Goal: Information Seeking & Learning: Learn about a topic

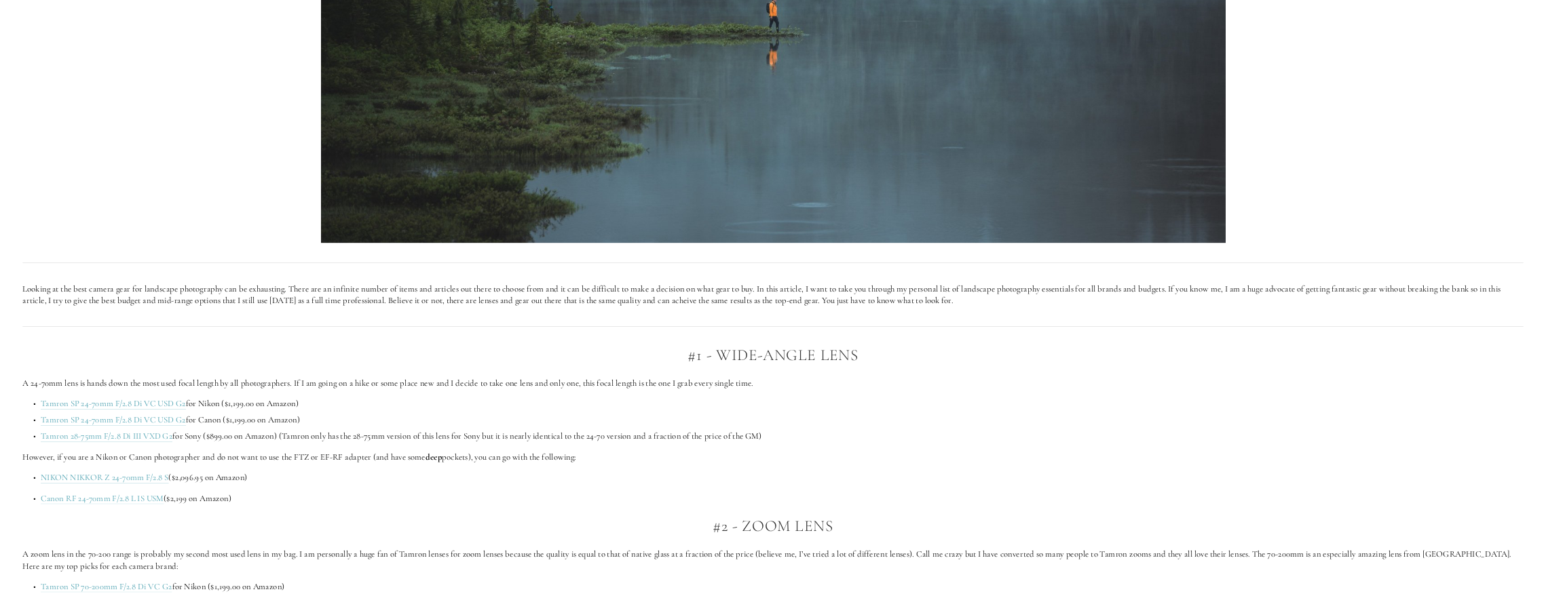
scroll to position [950, 0]
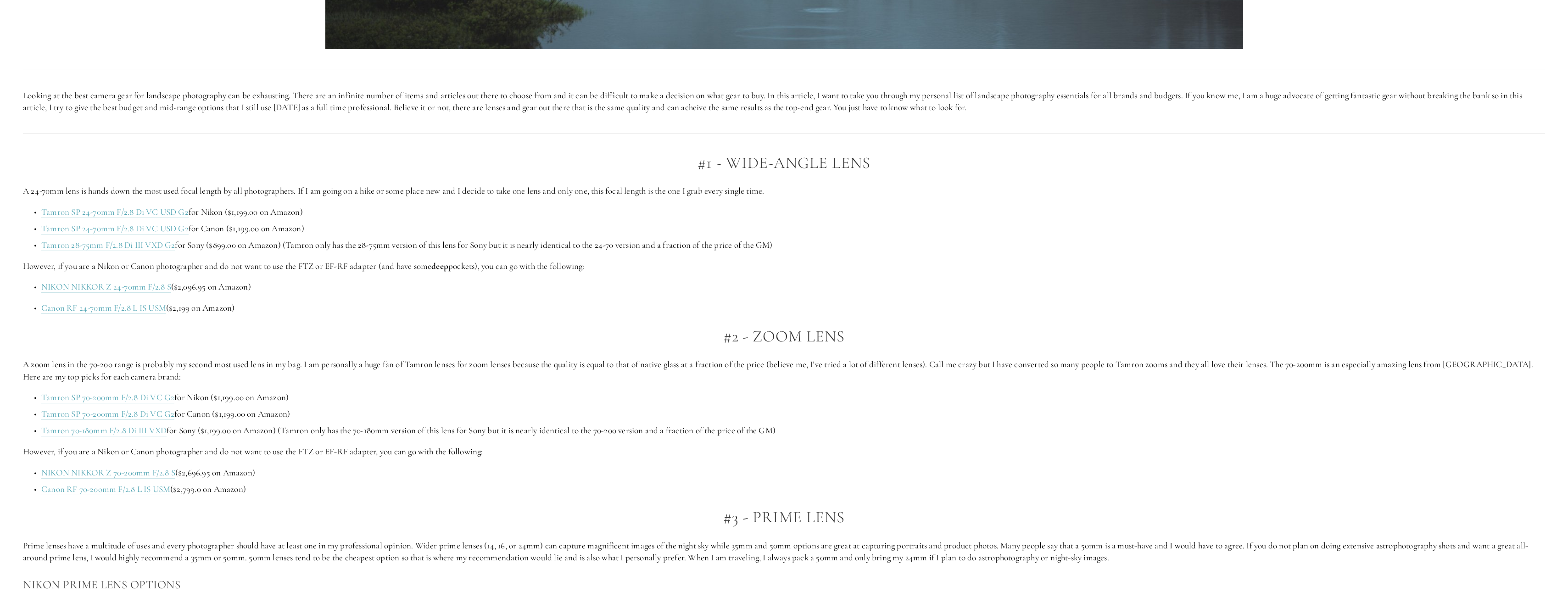
drag, startPoint x: 745, startPoint y: 161, endPoint x: 693, endPoint y: 160, distance: 52.0
drag, startPoint x: 693, startPoint y: 160, endPoint x: 445, endPoint y: 187, distance: 249.5
click at [445, 187] on p "A 24-70mm lens is hands down the most used focal length by all photographers. I…" at bounding box center [784, 191] width 1522 height 12
drag, startPoint x: 784, startPoint y: 191, endPoint x: 619, endPoint y: 191, distance: 165.0
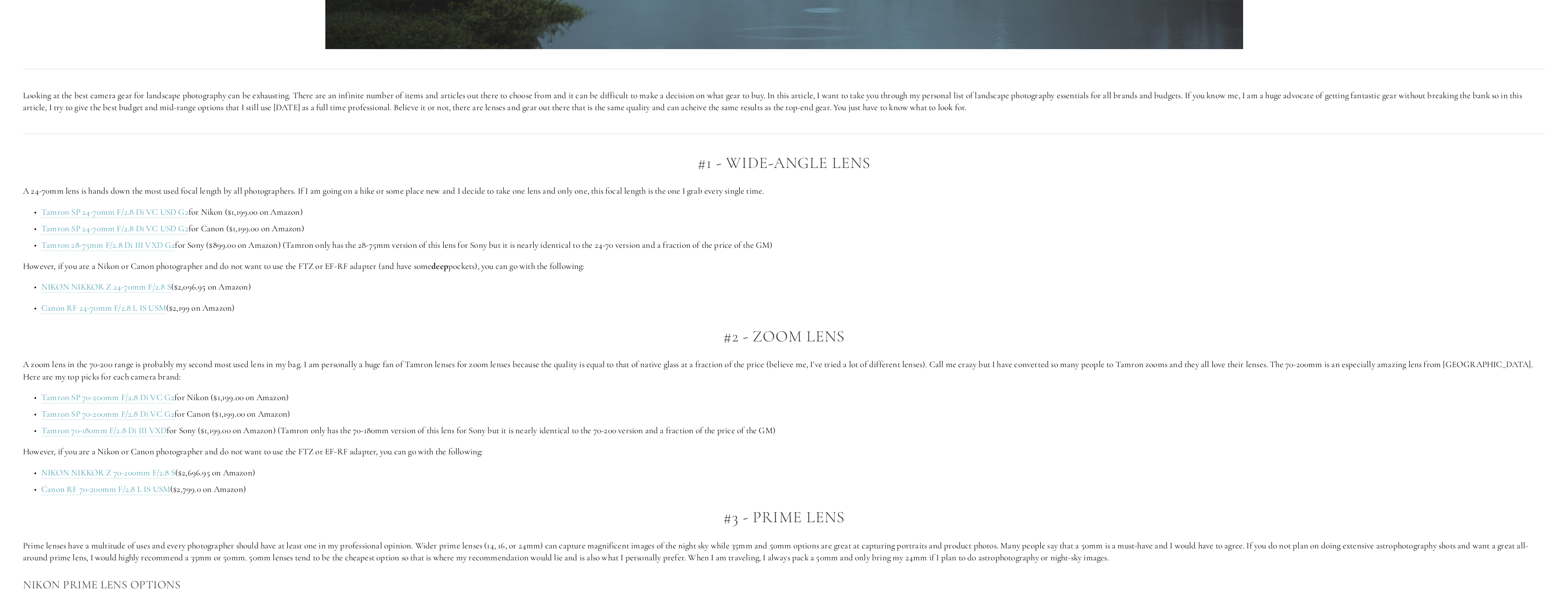
click at [619, 191] on p "A 24-70mm lens is hands down the most used focal length by all photographers. I…" at bounding box center [784, 191] width 1522 height 12
drag, startPoint x: 25, startPoint y: 262, endPoint x: 99, endPoint y: 264, distance: 74.0
click at [99, 264] on p "However, if you are a Nikon or Canon photographer and do not want to use the FT…" at bounding box center [784, 266] width 1522 height 12
drag, startPoint x: 99, startPoint y: 264, endPoint x: 105, endPoint y: 264, distance: 6.0
click at [104, 264] on p "However, if you are a Nikon or Canon photographer and do not want to use the FT…" at bounding box center [784, 266] width 1522 height 12
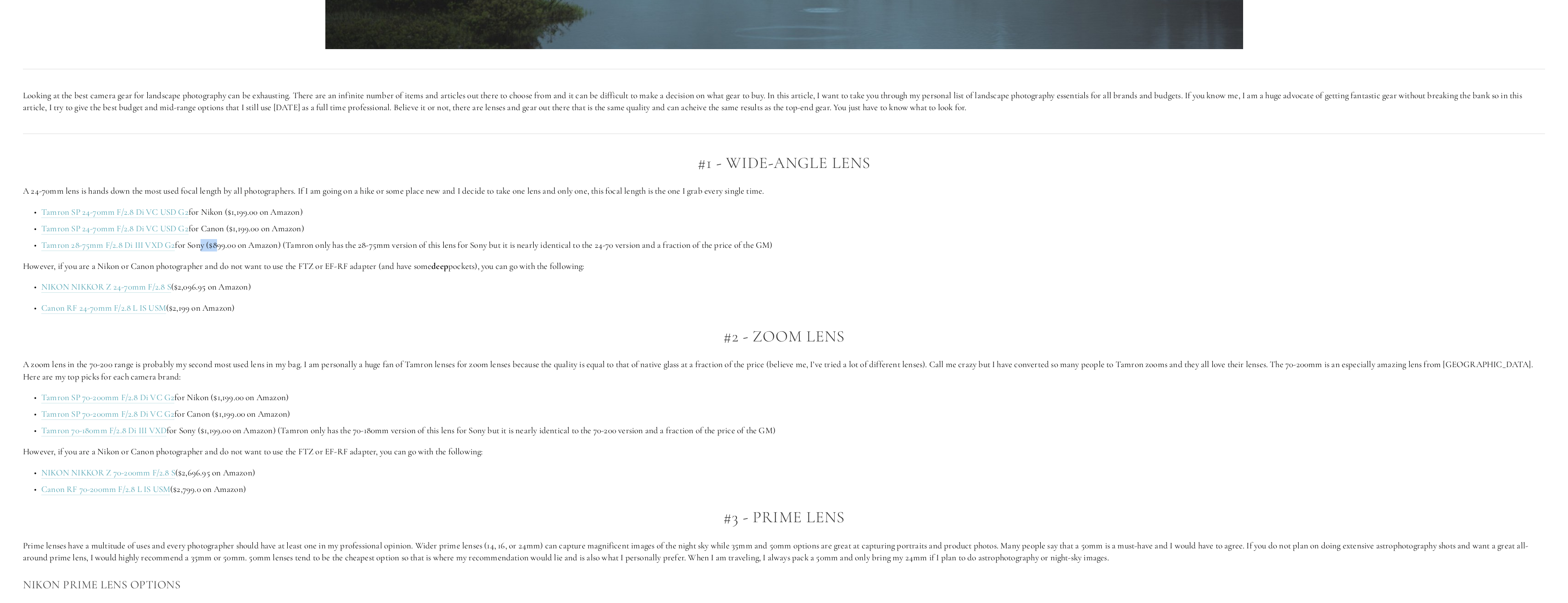
drag, startPoint x: 201, startPoint y: 247, endPoint x: 218, endPoint y: 246, distance: 17.0
click at [218, 246] on p "Tamron 28-75mm F/2.8 Di III VXD G2 for Sony ($899.00 on Amazon) (Tamron only ha…" at bounding box center [793, 245] width 1504 height 12
drag, startPoint x: 218, startPoint y: 246, endPoint x: 460, endPoint y: 248, distance: 242.0
click at [458, 248] on p "Tamron 28-75mm F/2.8 Di III VXD G2 for Sony ($899.00 on Amazon) (Tamron only ha…" at bounding box center [793, 245] width 1504 height 12
drag, startPoint x: 460, startPoint y: 248, endPoint x: 476, endPoint y: 248, distance: 16.0
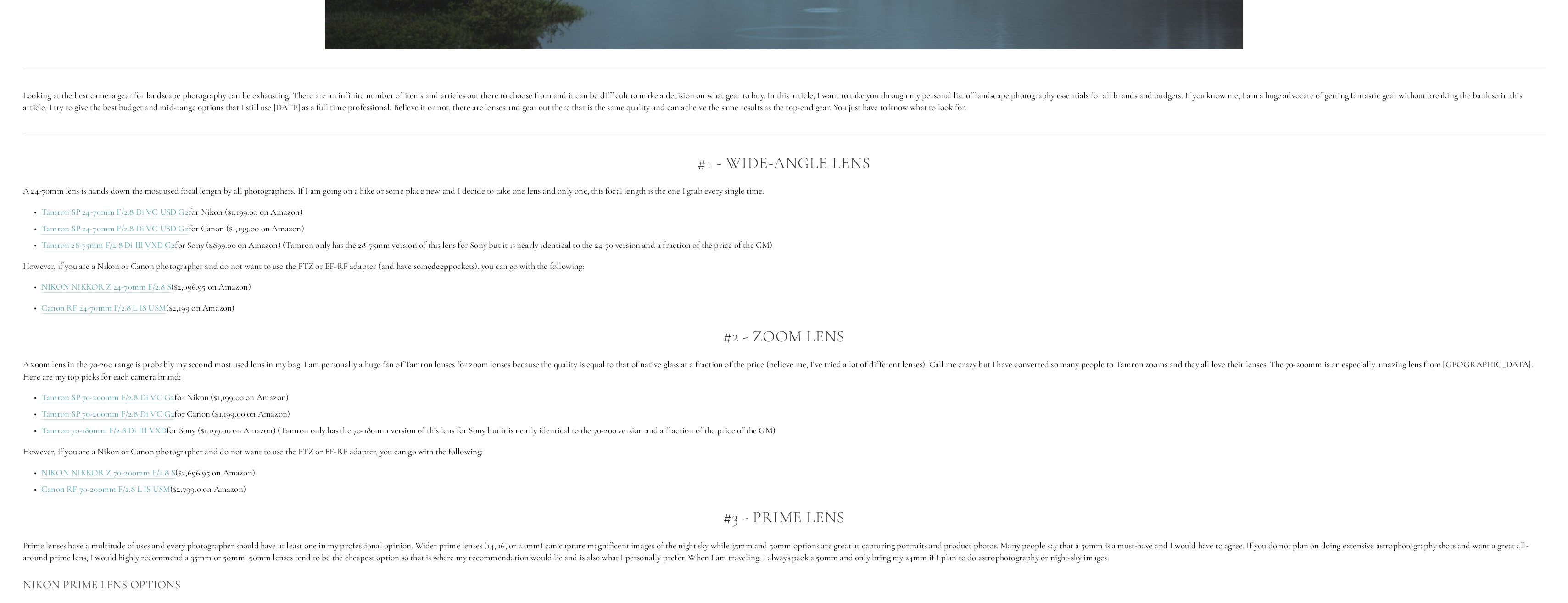
click at [476, 248] on p "Tamron 28-75mm F/2.8 Di III VXD G2 for Sony ($899.00 on Amazon) (Tamron only ha…" at bounding box center [793, 245] width 1504 height 12
drag, startPoint x: 41, startPoint y: 266, endPoint x: 69, endPoint y: 265, distance: 28.0
click at [68, 265] on p "However, if you are a Nikon or Canon photographer and do not want to use the FT…" at bounding box center [784, 266] width 1522 height 12
drag, startPoint x: 69, startPoint y: 265, endPoint x: 365, endPoint y: 266, distance: 296.0
click at [365, 266] on p "However, if you are a Nikon or Canon photographer and do not want to use the FT…" at bounding box center [784, 266] width 1522 height 12
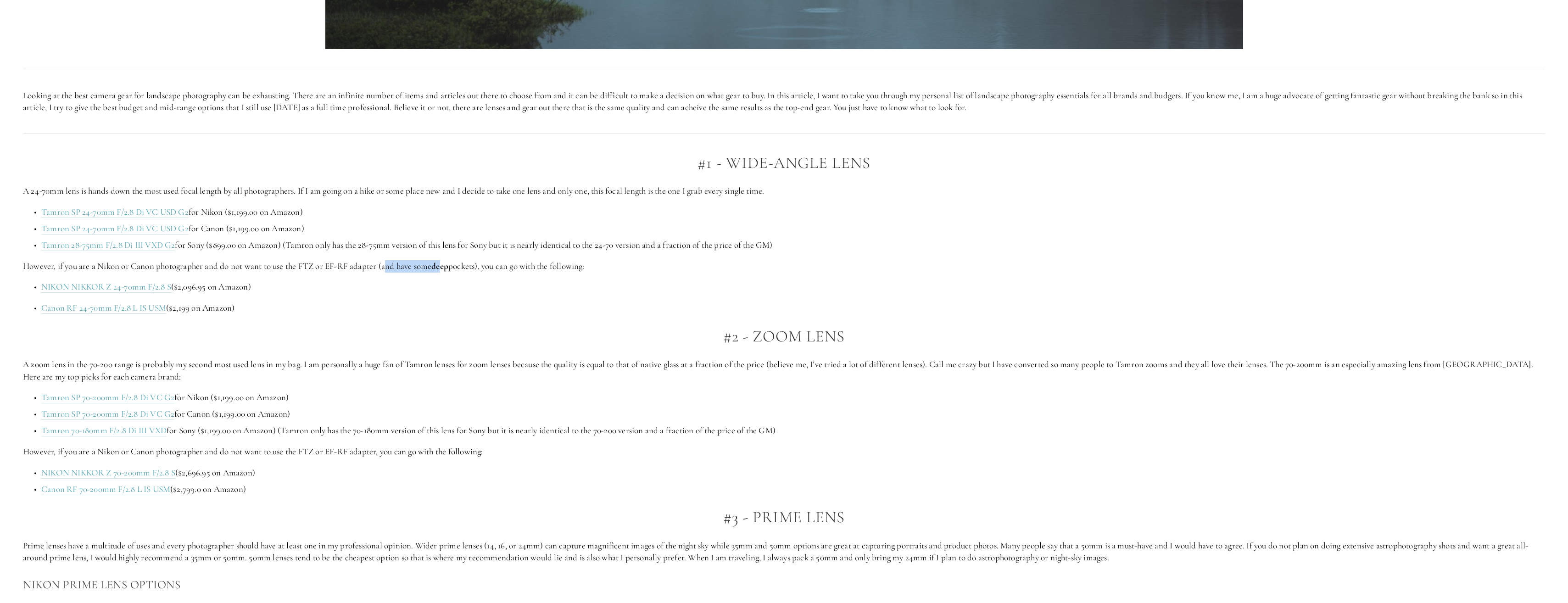
drag, startPoint x: 365, startPoint y: 266, endPoint x: 453, endPoint y: 266, distance: 88.0
click at [453, 266] on p "However, if you are a Nikon or Canon photographer and do not want to use the FT…" at bounding box center [784, 266] width 1522 height 12
drag, startPoint x: 453, startPoint y: 266, endPoint x: 598, endPoint y: 270, distance: 145.1
click at [598, 270] on p "However, if you are a Nikon or Canon photographer and do not want to use the FT…" at bounding box center [784, 266] width 1522 height 12
drag, startPoint x: 598, startPoint y: 270, endPoint x: 606, endPoint y: 270, distance: 8.0
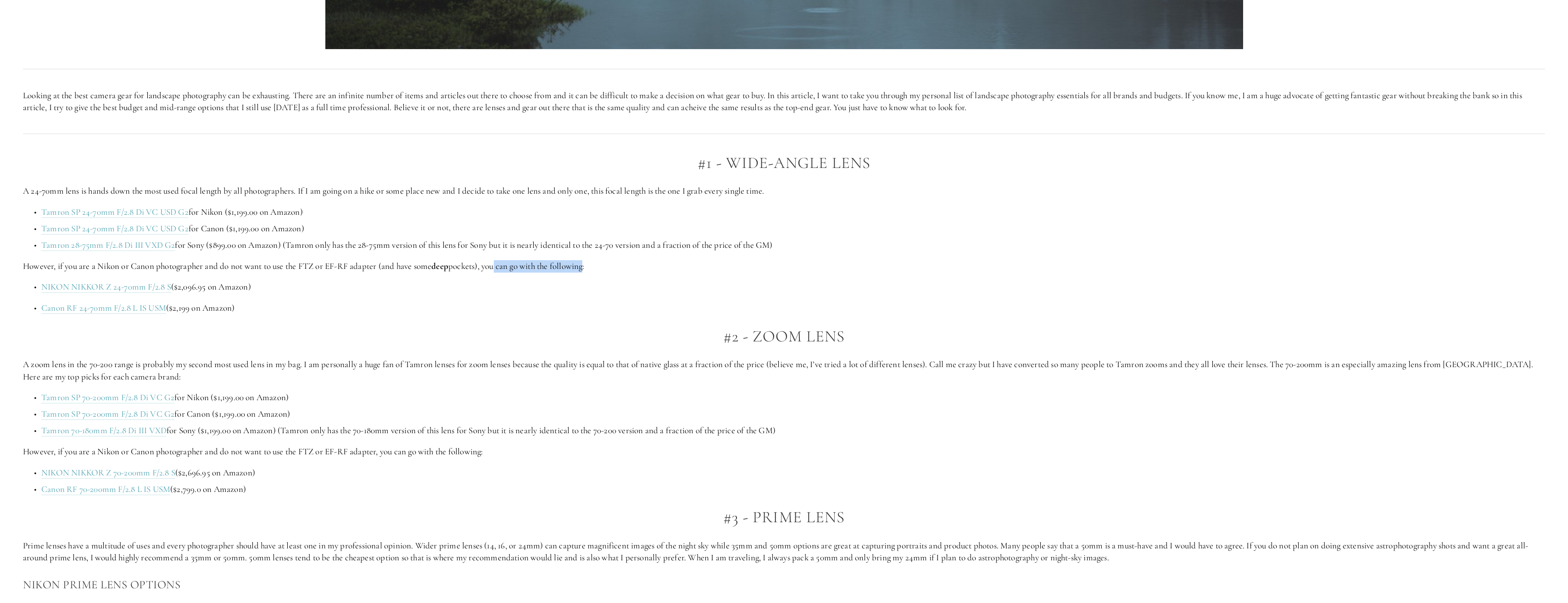
click at [606, 270] on p "However, if you are a Nikon or Canon photographer and do not want to use the FT…" at bounding box center [784, 266] width 1522 height 12
drag, startPoint x: 590, startPoint y: 271, endPoint x: 460, endPoint y: 267, distance: 130.1
click at [460, 267] on p "However, if you are a Nikon or Canon photographer and do not want to use the FT…" at bounding box center [784, 266] width 1522 height 12
drag, startPoint x: 42, startPoint y: 358, endPoint x: 206, endPoint y: 356, distance: 164.0
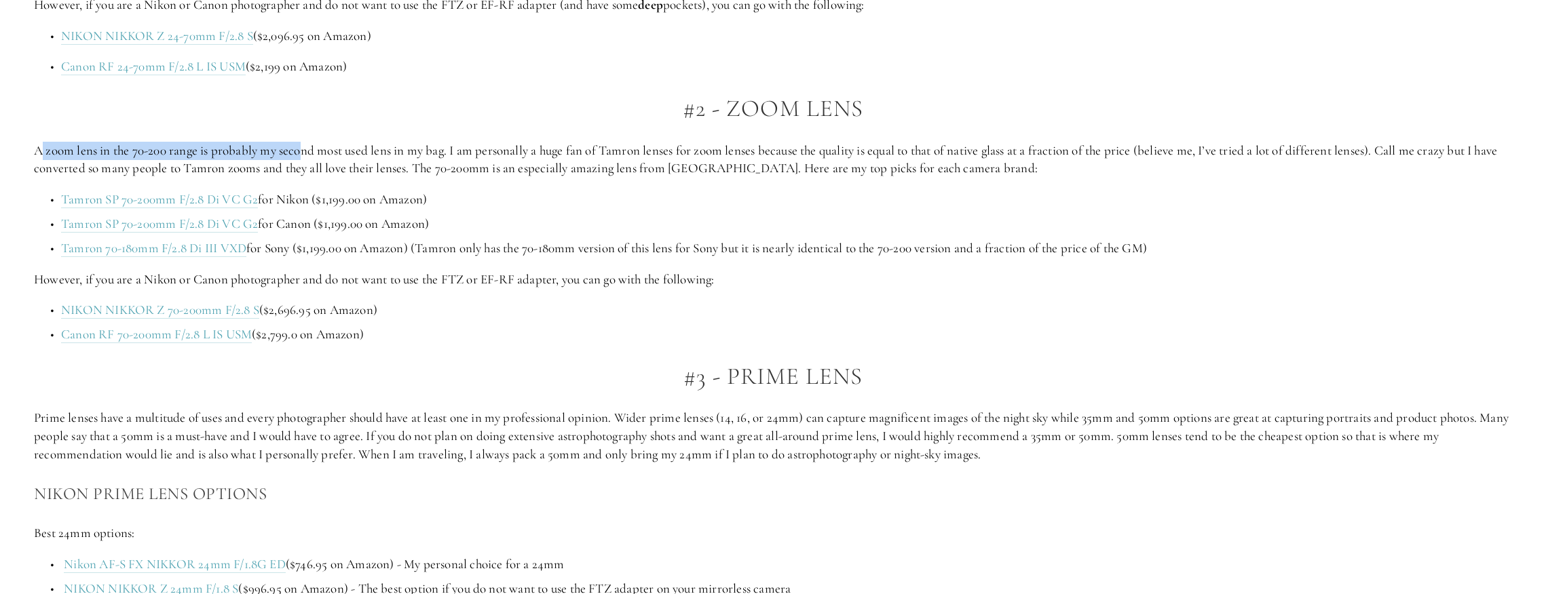
scroll to position [1357, 0]
click at [402, 144] on p "A zoom lens in the 70-200 range is probably my second most used lens in my bag.…" at bounding box center [773, 159] width 1478 height 36
drag, startPoint x: 354, startPoint y: 148, endPoint x: 426, endPoint y: 146, distance: 72.0
click at [425, 146] on p "A zoom lens in the 70-200 range is probably my second most used lens in my bag.…" at bounding box center [773, 159] width 1478 height 36
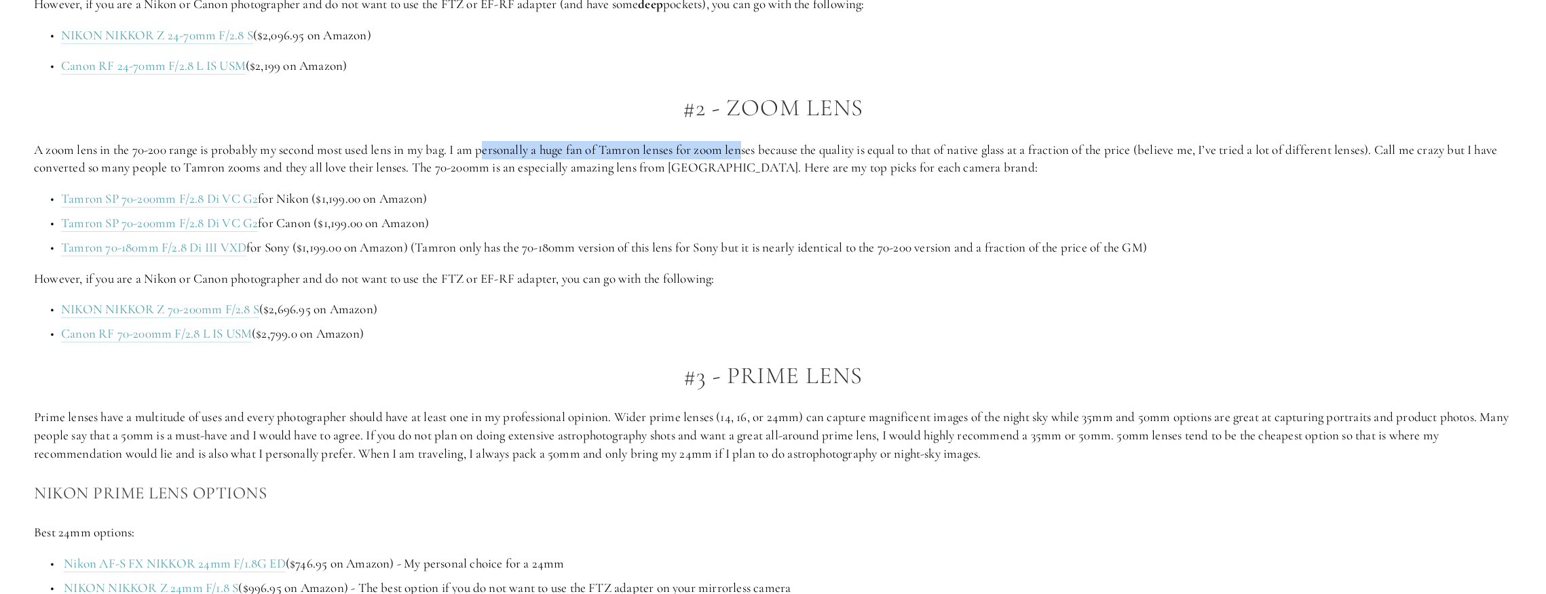
drag, startPoint x: 426, startPoint y: 146, endPoint x: 744, endPoint y: 148, distance: 318.3
click at [744, 148] on p "A zoom lens in the 70-200 range is probably my second most used lens in my bag.…" at bounding box center [773, 159] width 1478 height 36
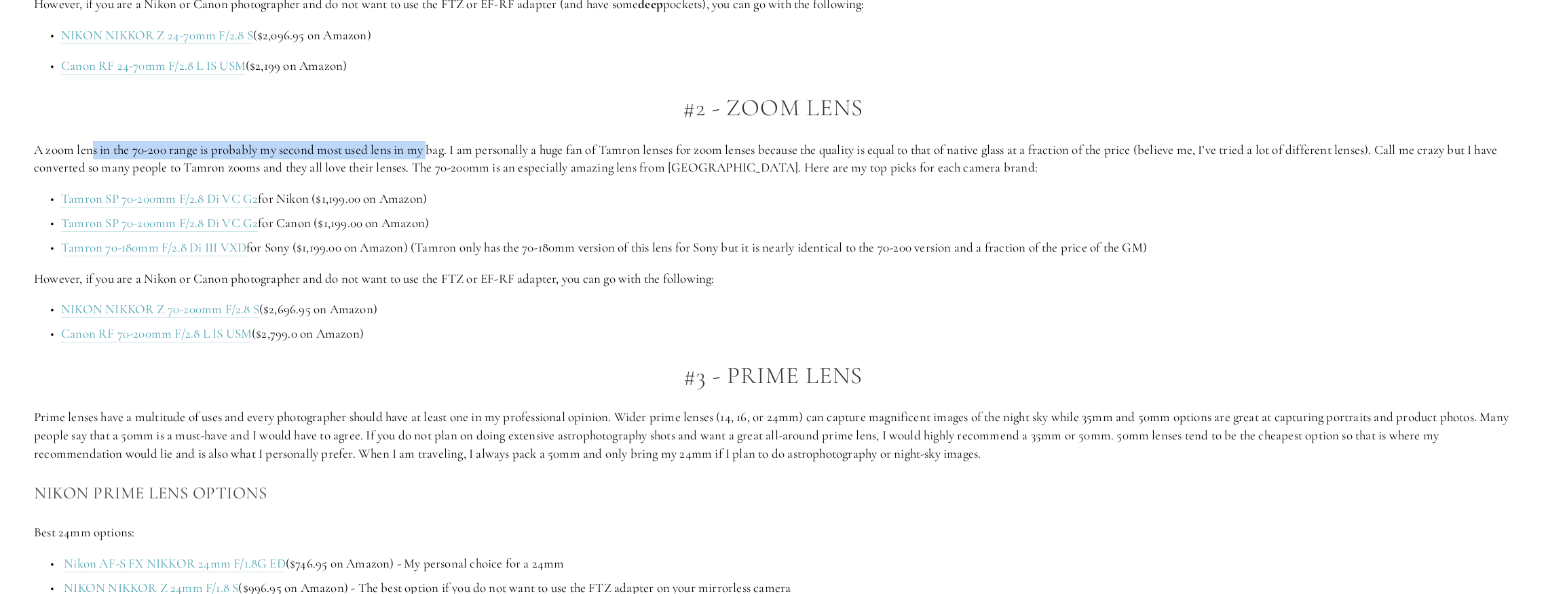
drag, startPoint x: 91, startPoint y: 152, endPoint x: 431, endPoint y: 149, distance: 340.0
click at [430, 149] on p "A zoom lens in the 70-200 range is probably my second most used lens in my bag.…" at bounding box center [773, 159] width 1478 height 36
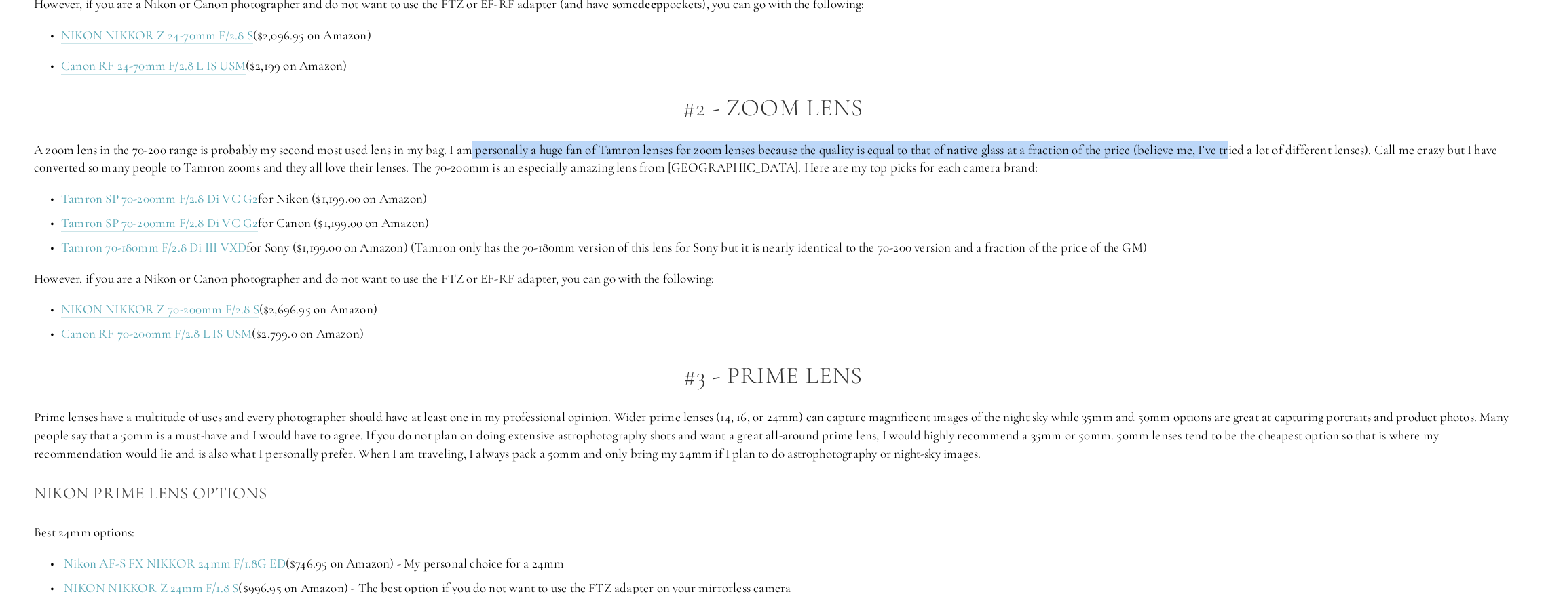
drag, startPoint x: 431, startPoint y: 149, endPoint x: 1262, endPoint y: 147, distance: 830.6
click at [1261, 147] on p "A zoom lens in the 70-200 range is probably my second most used lens in my bag.…" at bounding box center [773, 159] width 1478 height 36
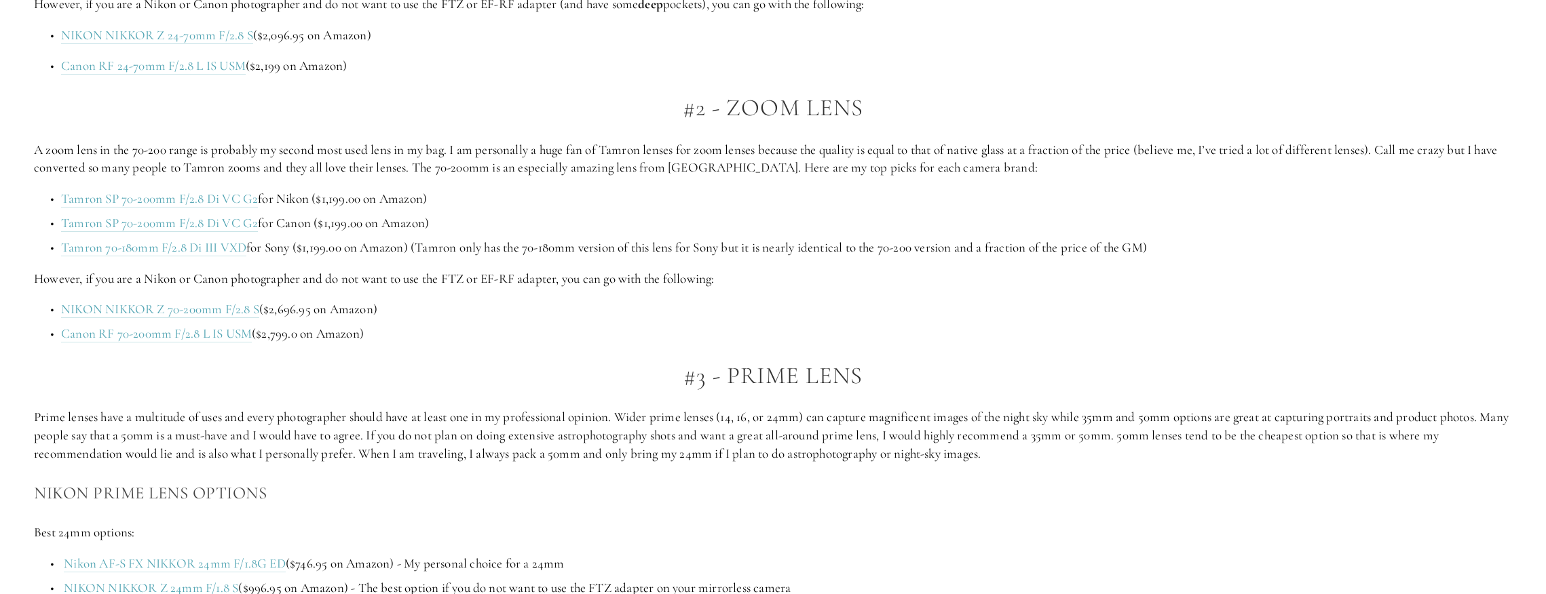
click at [1266, 147] on p "A zoom lens in the 70-200 range is probably my second most used lens in my bag.…" at bounding box center [773, 159] width 1478 height 36
drag, startPoint x: 1346, startPoint y: 149, endPoint x: 1227, endPoint y: 154, distance: 119.6
click at [1227, 154] on p "A zoom lens in the 70-200 range is probably my second most used lens in my bag.…" at bounding box center [773, 159] width 1478 height 36
drag, startPoint x: 1227, startPoint y: 154, endPoint x: 1220, endPoint y: 155, distance: 6.8
click at [1227, 154] on p "A zoom lens in the 70-200 range is probably my second most used lens in my bag.…" at bounding box center [773, 159] width 1478 height 36
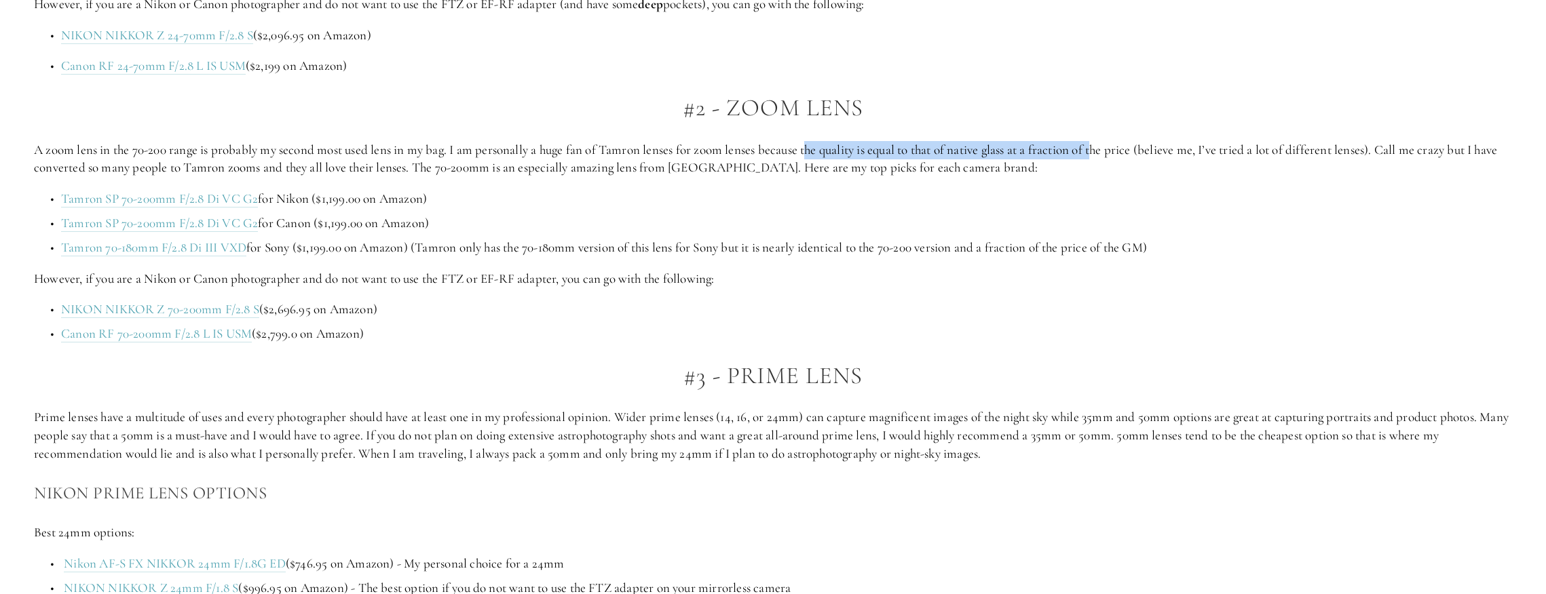
drag, startPoint x: 1097, startPoint y: 156, endPoint x: 801, endPoint y: 156, distance: 295.2
click at [804, 156] on p "A zoom lens in the 70-200 range is probably my second most used lens in my bag.…" at bounding box center [773, 159] width 1478 height 36
drag, startPoint x: 801, startPoint y: 156, endPoint x: 761, endPoint y: 156, distance: 40.0
click at [761, 156] on p "A zoom lens in the 70-200 range is probably my second most used lens in my bag.…" at bounding box center [773, 159] width 1478 height 36
drag, startPoint x: 761, startPoint y: 156, endPoint x: 1217, endPoint y: 155, distance: 456.0
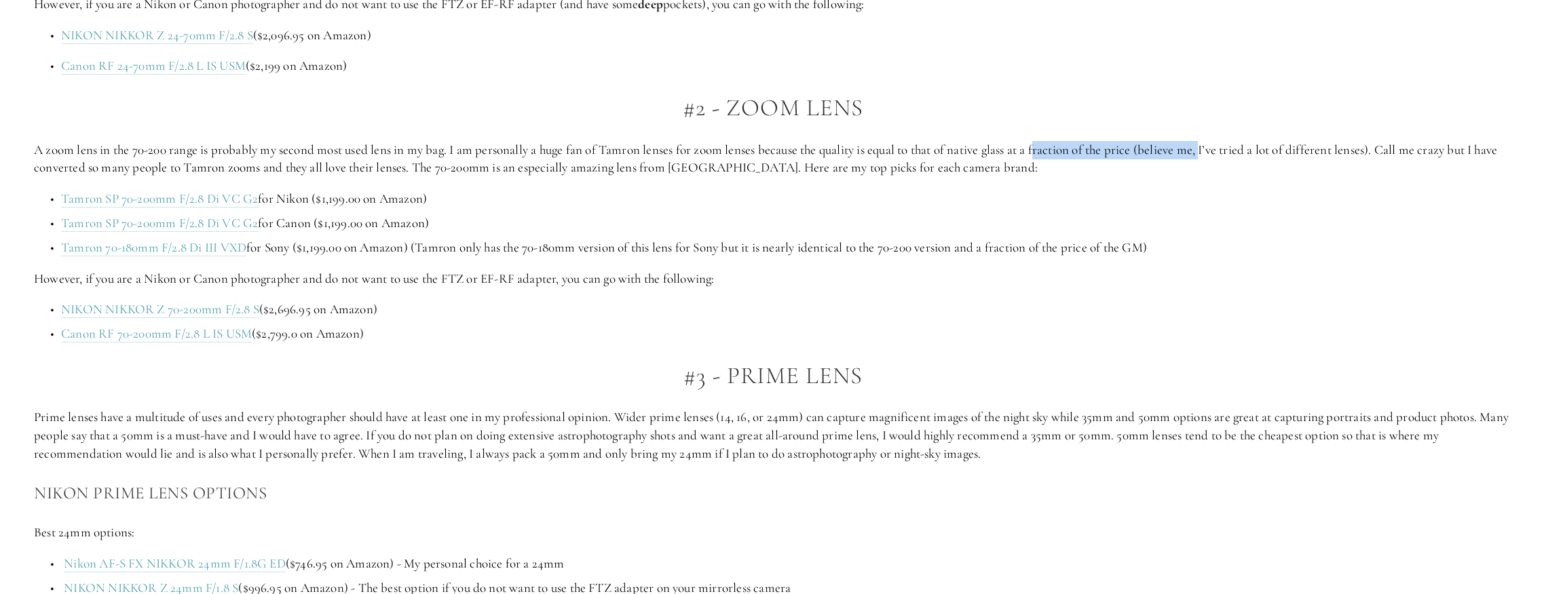
click at [1216, 155] on p "A zoom lens in the 70-200 range is probably my second most used lens in my bag.…" at bounding box center [773, 159] width 1478 height 36
drag, startPoint x: 1217, startPoint y: 155, endPoint x: 1469, endPoint y: 151, distance: 251.8
click at [1274, 151] on p "A zoom lens in the 70-200 range is probably my second most used lens in my bag.…" at bounding box center [773, 159] width 1478 height 36
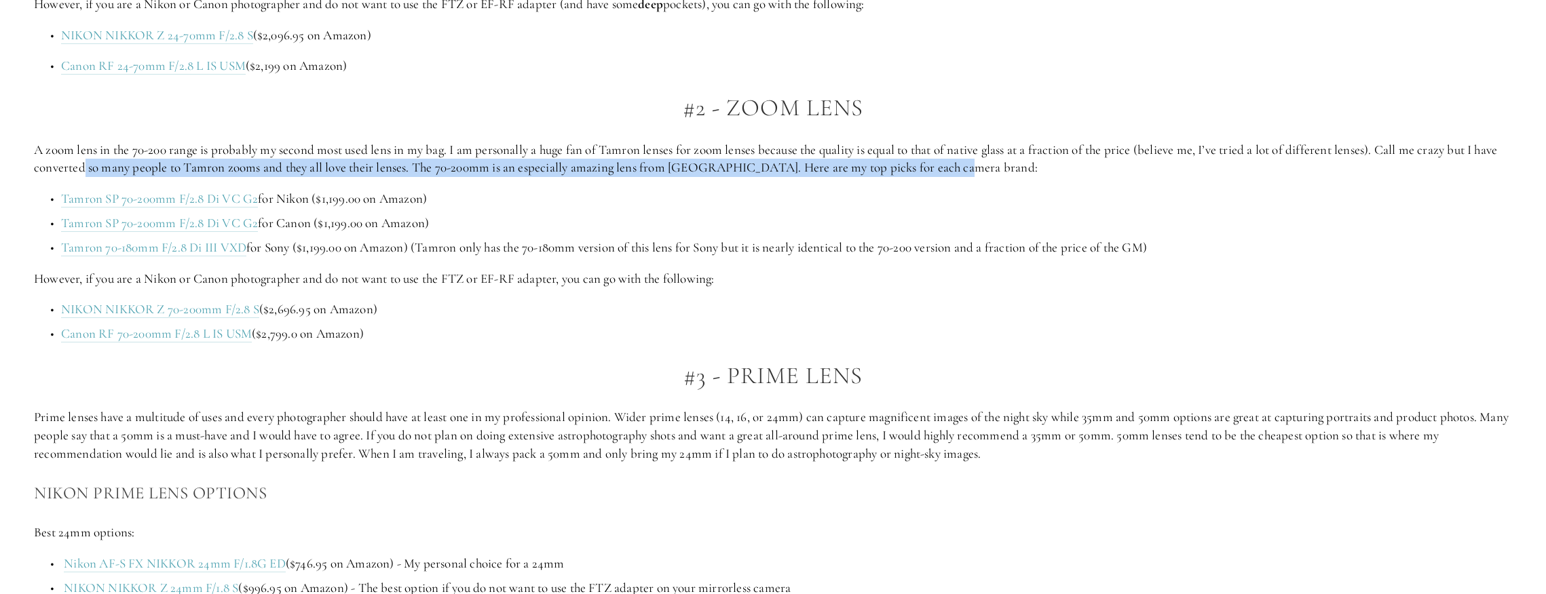
drag, startPoint x: 1469, startPoint y: 151, endPoint x: 102, endPoint y: 168, distance: 1367.5
click at [102, 168] on p "A zoom lens in the 70-200 range is probably my second most used lens in my bag.…" at bounding box center [773, 159] width 1478 height 36
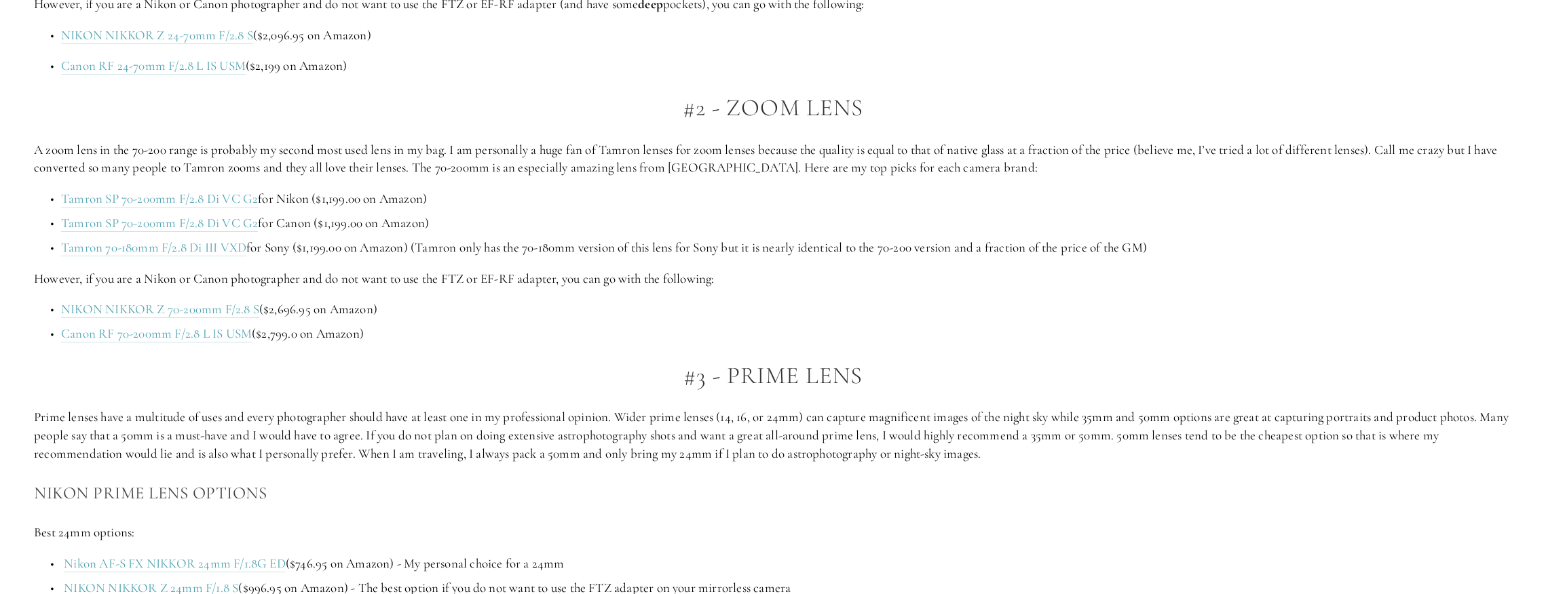
drag, startPoint x: 102, startPoint y: 168, endPoint x: 61, endPoint y: 167, distance: 40.7
click at [79, 167] on p "A zoom lens in the 70-200 range is probably my second most used lens in my bag.…" at bounding box center [773, 159] width 1478 height 36
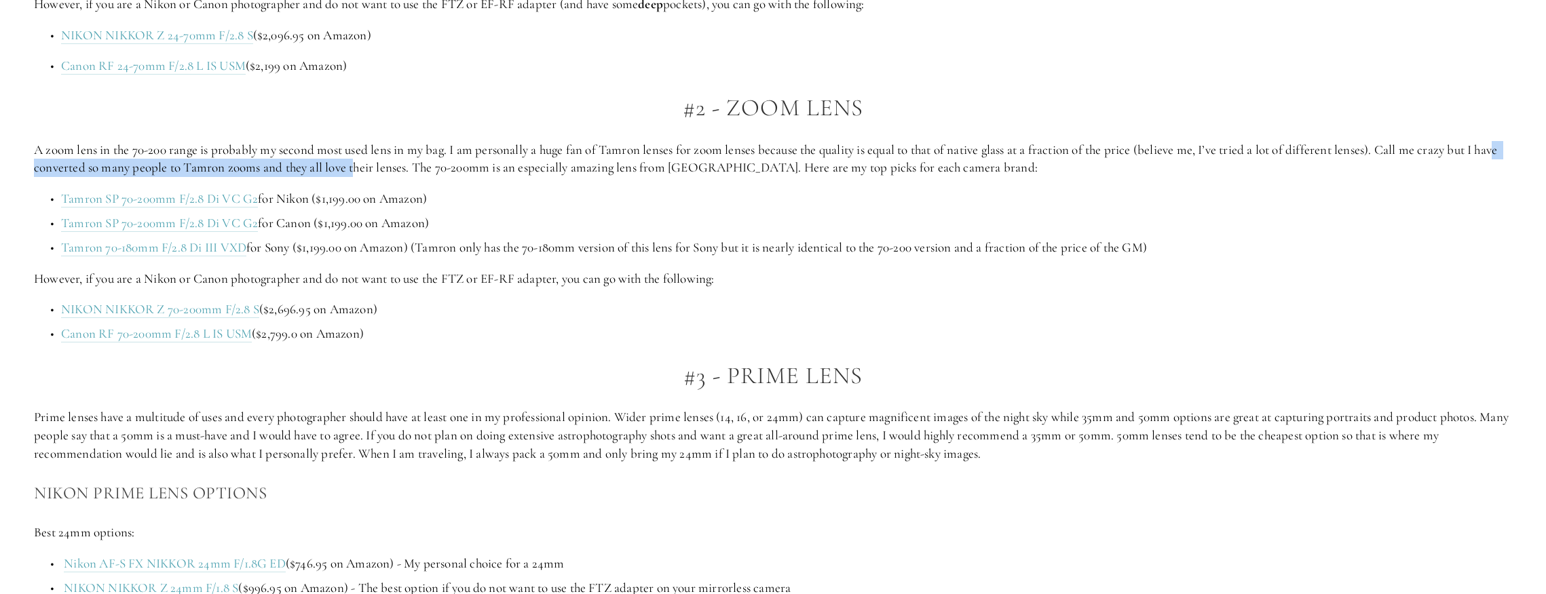
drag, startPoint x: 87, startPoint y: 164, endPoint x: 392, endPoint y: 170, distance: 305.4
click at [392, 170] on p "A zoom lens in the 70-200 range is probably my second most used lens in my bag.…" at bounding box center [773, 159] width 1478 height 36
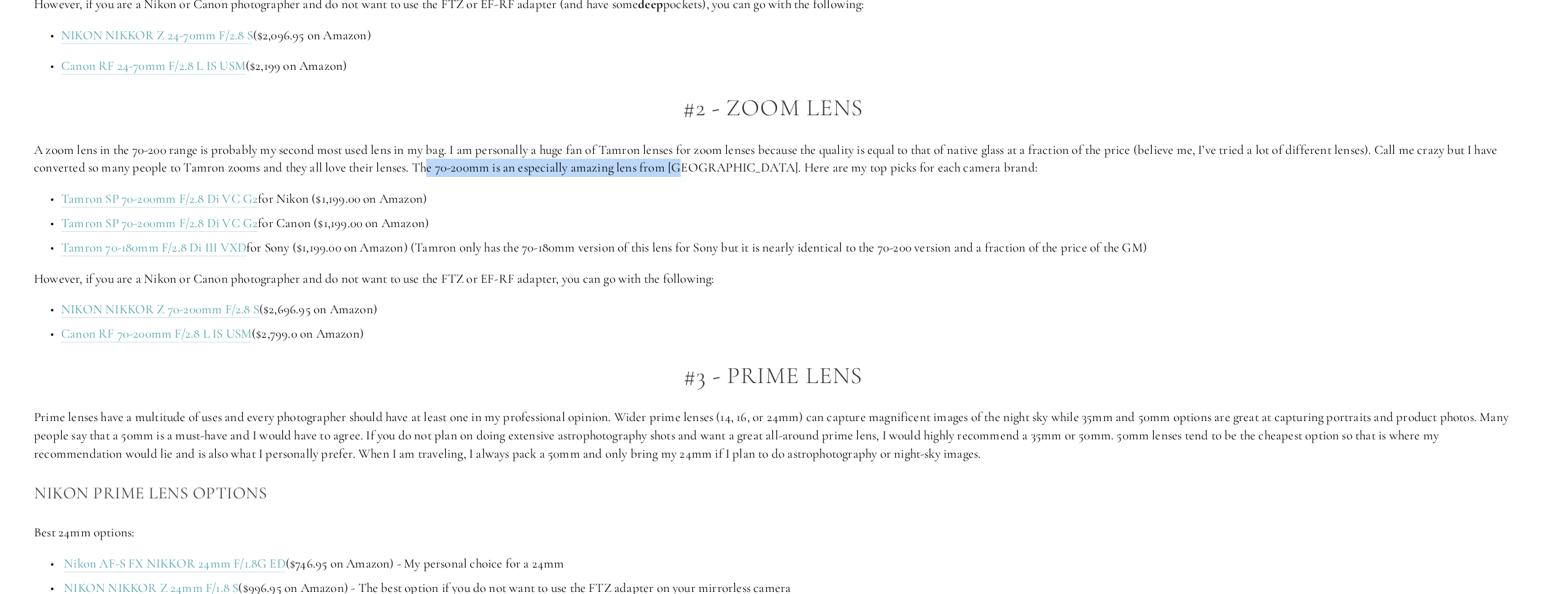
drag, startPoint x: 392, startPoint y: 170, endPoint x: 717, endPoint y: 169, distance: 325.1
click at [717, 169] on p "A zoom lens in the 70-200 range is probably my second most used lens in my bag.…" at bounding box center [773, 159] width 1478 height 36
click at [721, 168] on p "A zoom lens in the 70-200 range is probably my second most used lens in my bag.…" at bounding box center [773, 159] width 1478 height 36
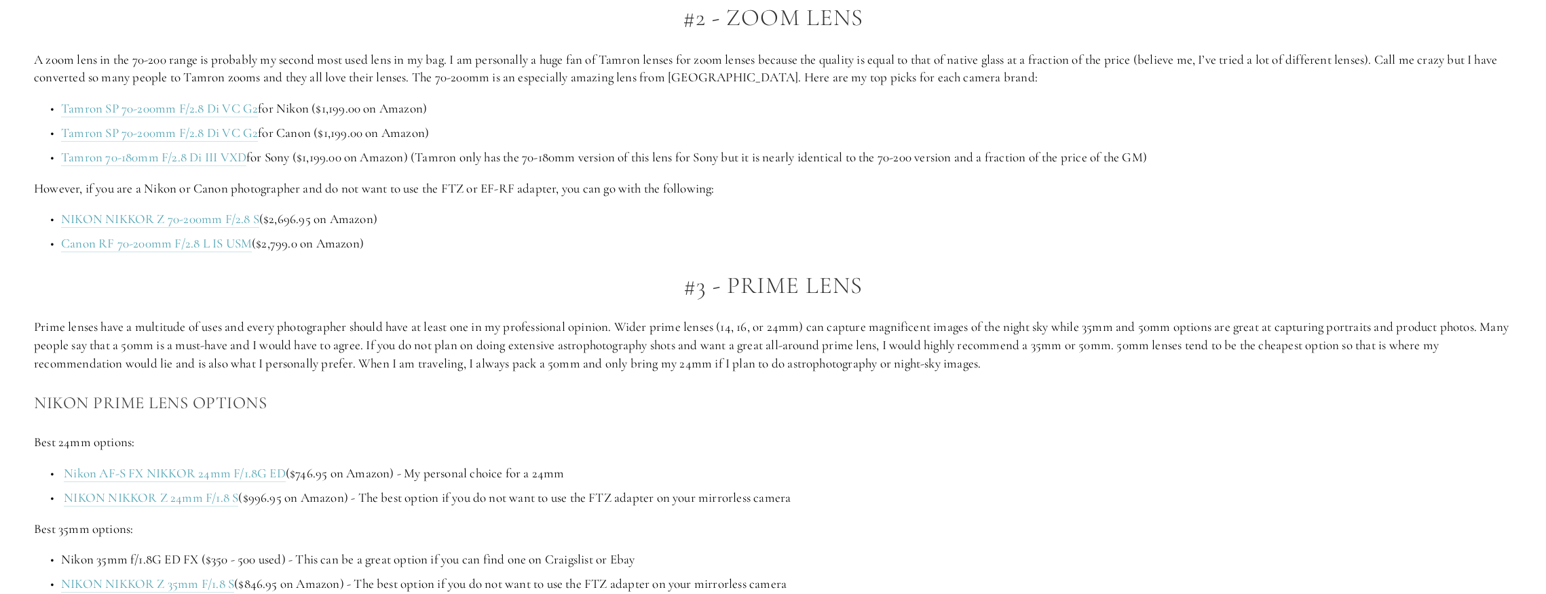
scroll to position [1538, 0]
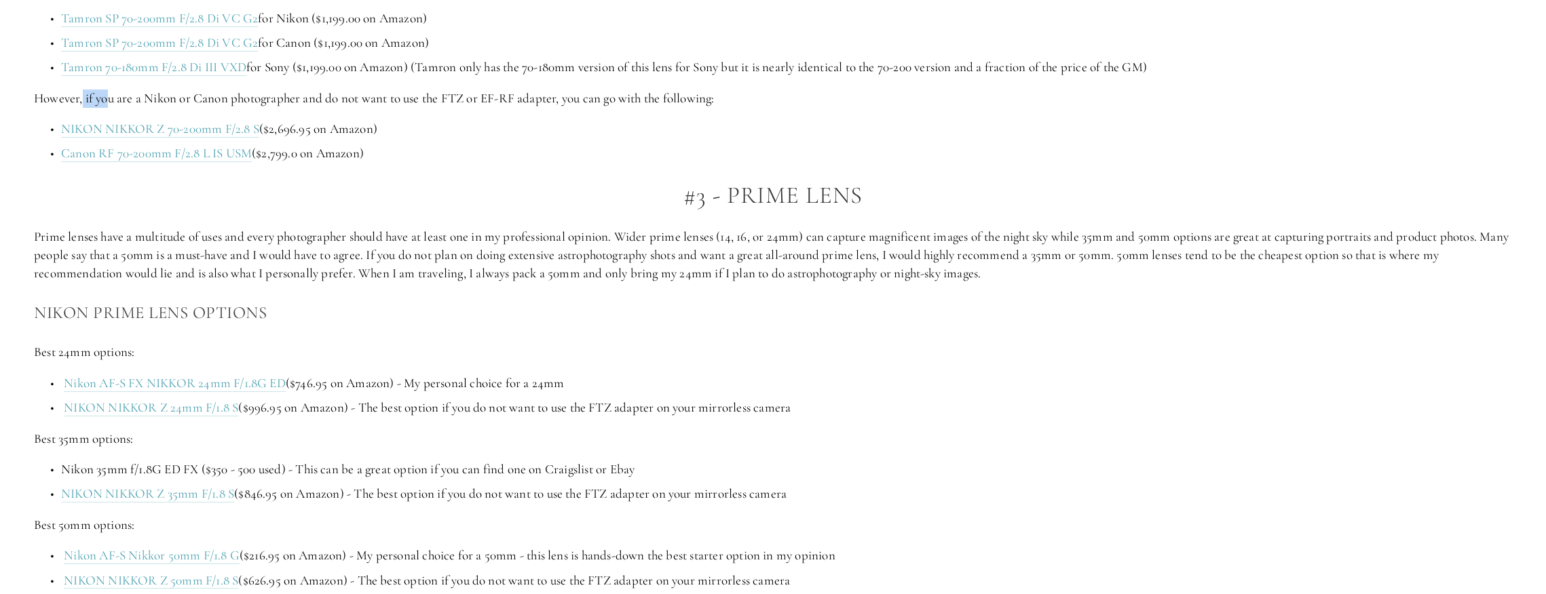
drag, startPoint x: 100, startPoint y: 96, endPoint x: 126, endPoint y: 96, distance: 25.8
click at [126, 96] on p "However, if you are a Nikon or Canon photographer and do not want to use the FT…" at bounding box center [773, 99] width 1478 height 18
drag
click at [524, 105] on p "However, if you are a Nikon or Canon photographer and do not want to use the FT…" at bounding box center [773, 99] width 1478 height 18
click at [525, 105] on p "However, if you are a Nikon or Canon photographer and do not want to use the FT…" at bounding box center [773, 99] width 1478 height 18
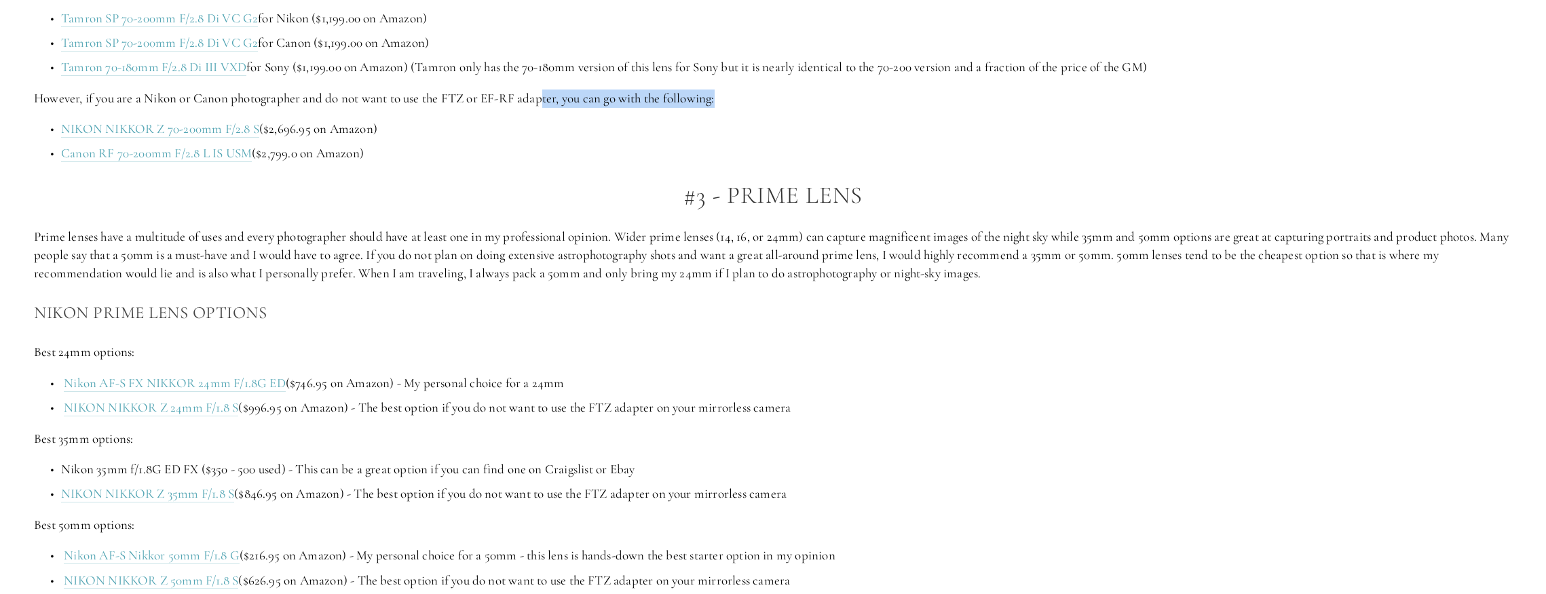
click at [546, 105] on p "However, if you are a Nikon or Canon photographer and do not want to use the FT…" at bounding box center [773, 99] width 1478 height 18
click at [544, 104] on p "However, if you are a Nikon or Canon photographer and do not want to use the FT…" at bounding box center [773, 99] width 1478 height 18
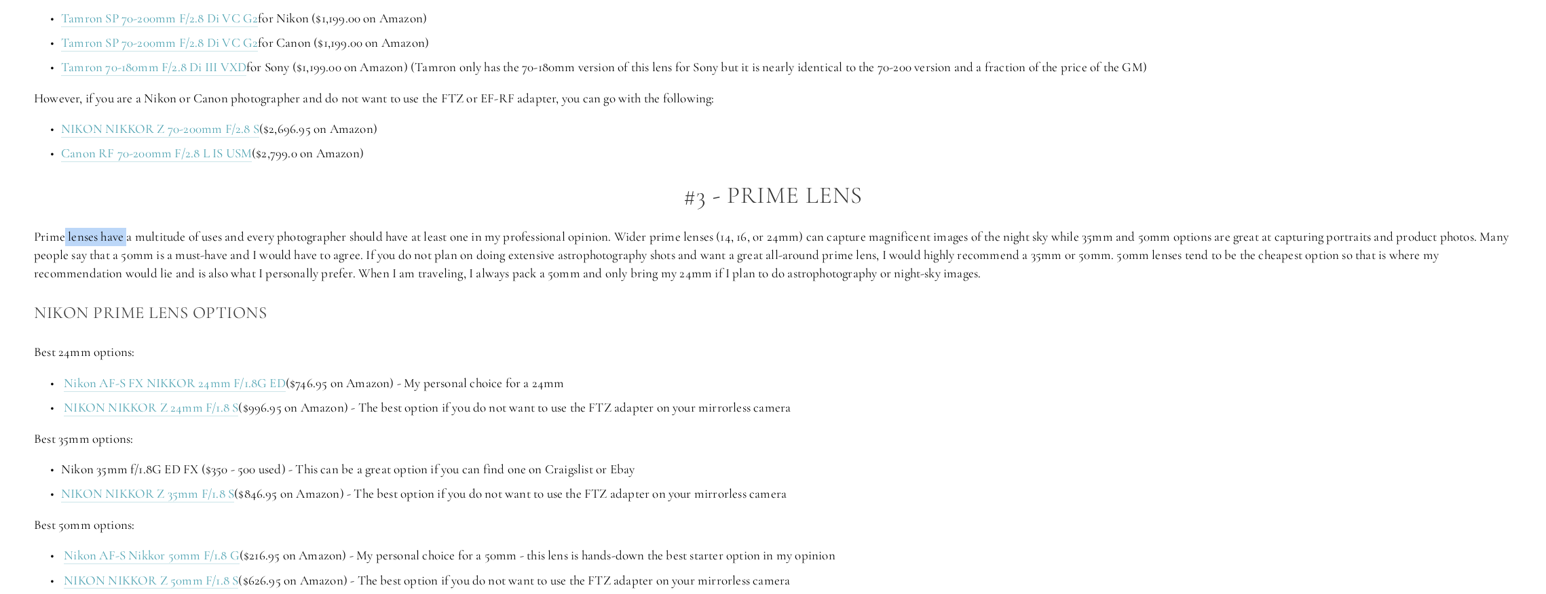
click at [130, 234] on p "Prime lenses have a multitude of uses and every photographer should have at lea…" at bounding box center [773, 255] width 1478 height 54
click at [131, 234] on p "Prime lenses have a multitude of uses and every photographer should have at lea…" at bounding box center [773, 255] width 1478 height 54
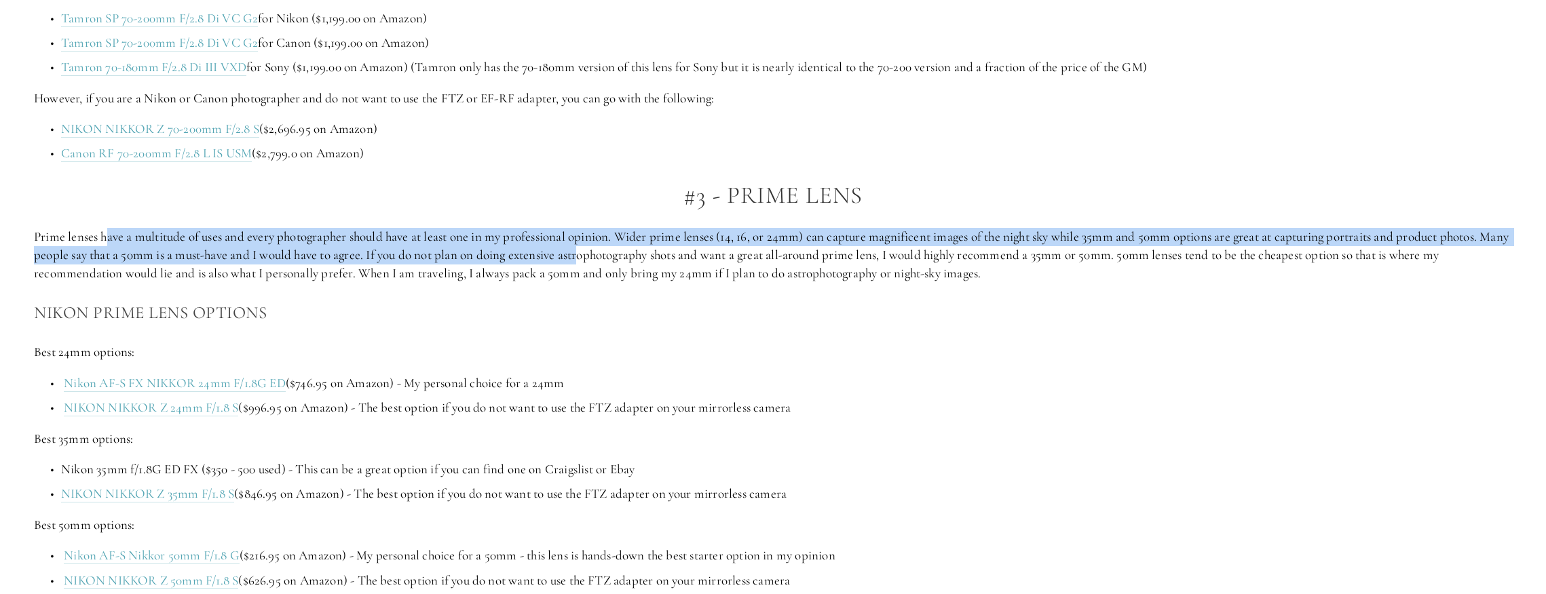
click at [617, 247] on p "Prime lenses have a multitude of uses and every photographer should have at lea…" at bounding box center [773, 255] width 1478 height 54
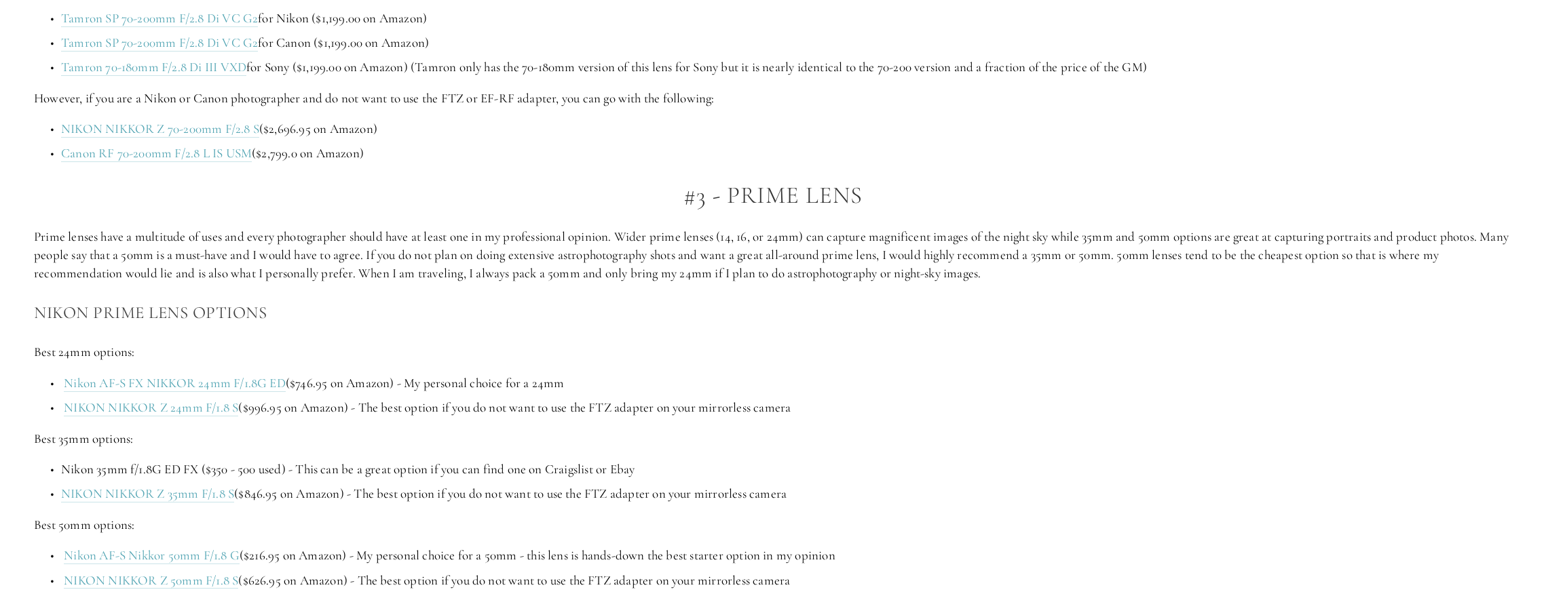
click at [620, 246] on p "Prime lenses have a multitude of uses and every photographer should have at lea…" at bounding box center [773, 255] width 1478 height 54
click at [732, 235] on p "Prime lenses have a multitude of uses and every photographer should have at lea…" at bounding box center [773, 255] width 1478 height 54
click at [1221, 233] on p "Prime lenses have a multitude of uses and every photographer should have at lea…" at bounding box center [773, 255] width 1478 height 54
click at [1274, 243] on p "Prime lenses have a multitude of uses and every photographer should have at lea…" at bounding box center [773, 255] width 1478 height 54
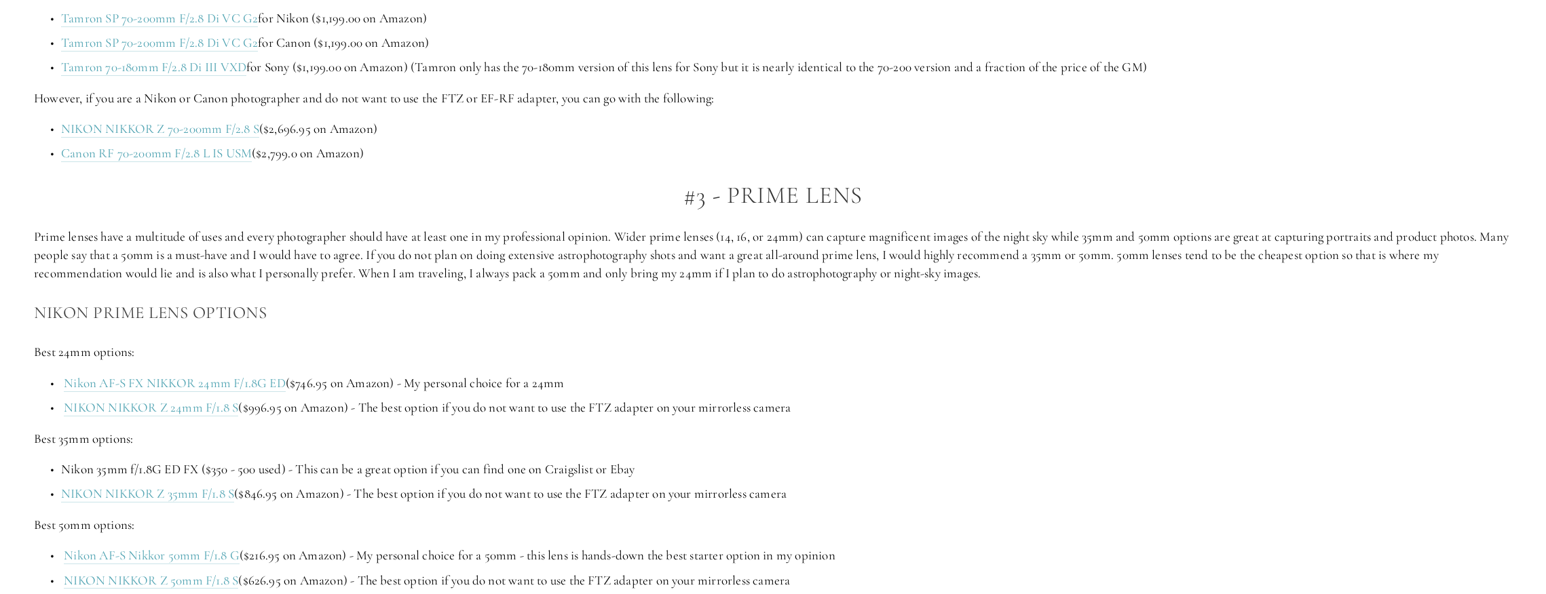
click at [1274, 243] on p "Prime lenses have a multitude of uses and every photographer should have at lea…" at bounding box center [773, 255] width 1478 height 54
click at [155, 267] on p "Prime lenses have a multitude of uses and every photographer should have at lea…" at bounding box center [773, 255] width 1478 height 54
click at [152, 265] on p "Prime lenses have a multitude of uses and every photographer should have at lea…" at bounding box center [773, 255] width 1478 height 54
click at [361, 255] on p "Prime lenses have a multitude of uses and every photographer should have at lea…" at bounding box center [773, 255] width 1478 height 54
click at [642, 255] on p "Prime lenses have a multitude of uses and every photographer should have at lea…" at bounding box center [773, 255] width 1478 height 54
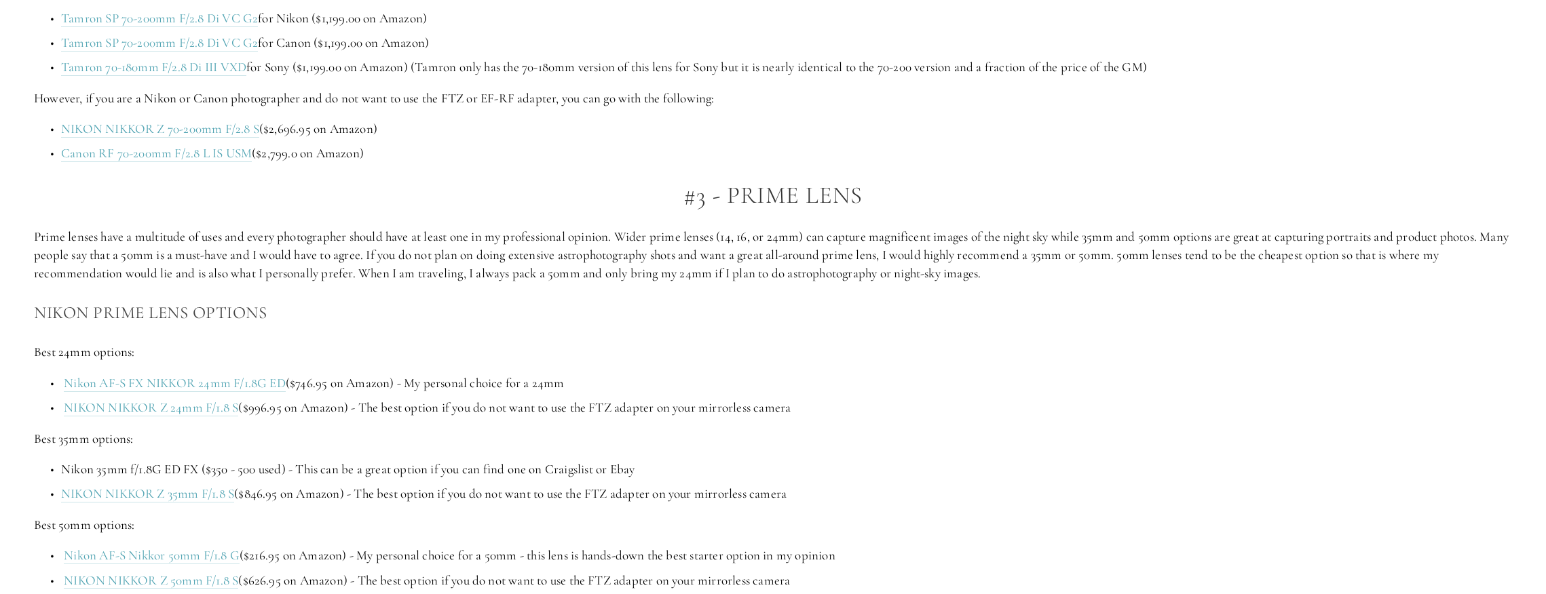
click at [703, 255] on p "Prime lenses have a multitude of uses and every photographer should have at lea…" at bounding box center [773, 255] width 1478 height 54
click at [833, 260] on p "Prime lenses have a multitude of uses and every photographer should have at lea…" at bounding box center [773, 255] width 1478 height 54
click at [1170, 258] on p "Prime lenses have a multitude of uses and every photographer should have at lea…" at bounding box center [773, 255] width 1478 height 54
click at [1226, 257] on p "Prime lenses have a multitude of uses and every photographer should have at lea…" at bounding box center [773, 255] width 1478 height 54
click at [1274, 256] on p "Prime lenses have a multitude of uses and every photographer should have at lea…" at bounding box center [773, 255] width 1478 height 54
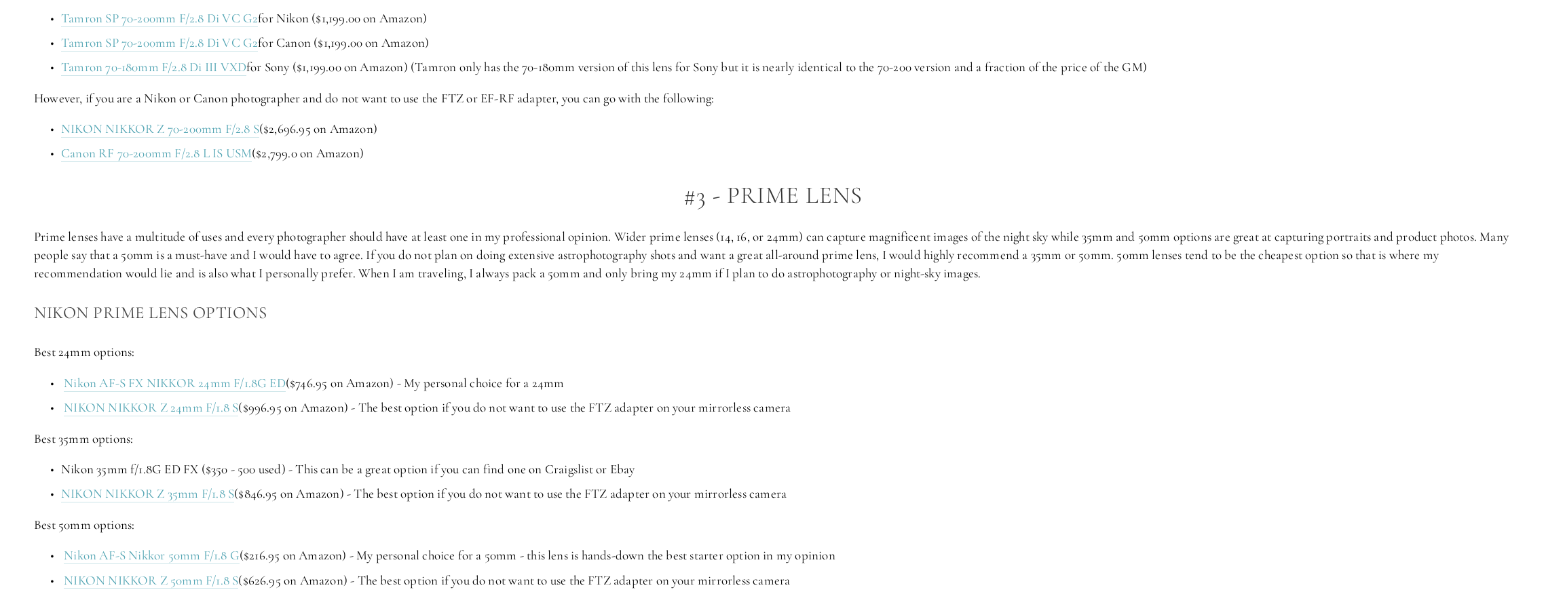
click at [1274, 256] on p "Prime lenses have a multitude of uses and every photographer should have at lea…" at bounding box center [773, 255] width 1478 height 54
click at [1274, 248] on p "Prime lenses have a multitude of uses and every photographer should have at lea…" at bounding box center [773, 255] width 1478 height 54
click at [277, 277] on p "Prime lenses have a multitude of uses and every photographer should have at lea…" at bounding box center [773, 255] width 1478 height 54
click at [351, 267] on p "Prime lenses have a multitude of uses and every photographer should have at lea…" at bounding box center [773, 255] width 1478 height 54
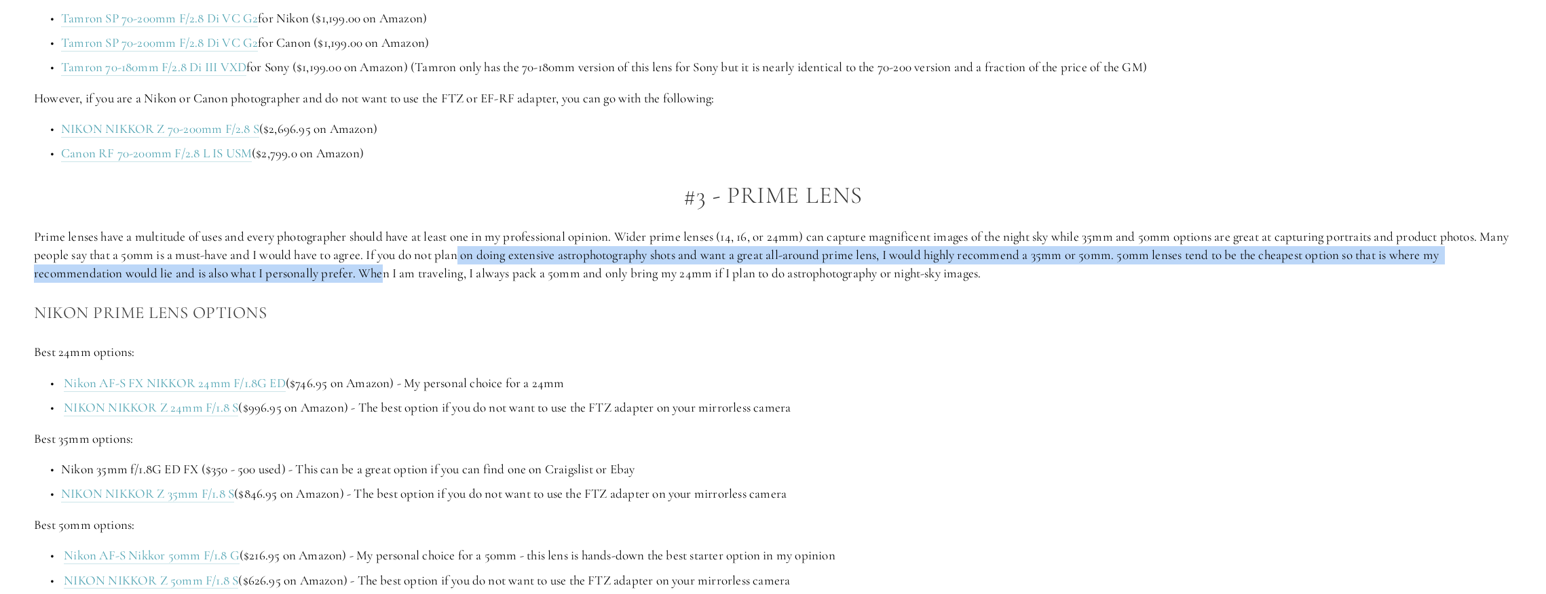
click at [509, 263] on p "Prime lenses have a multitude of uses and every photographer should have at lea…" at bounding box center [773, 255] width 1478 height 54
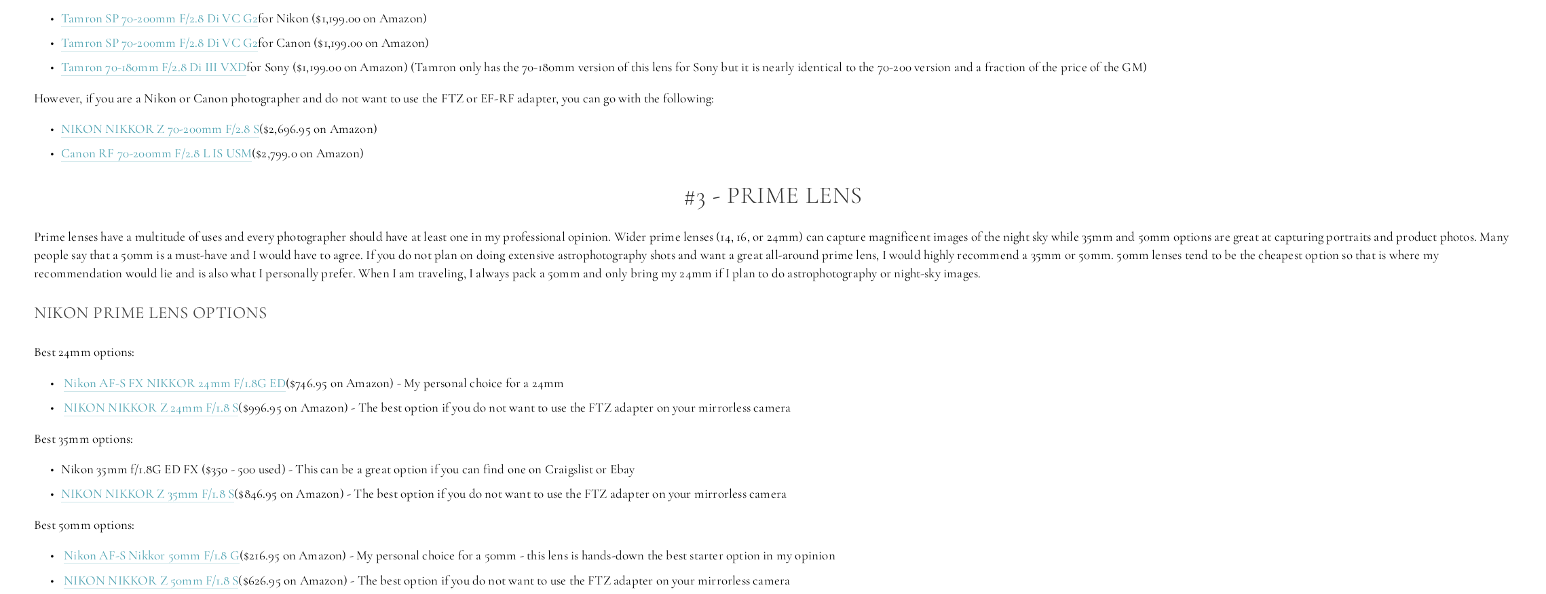
click at [573, 269] on p "Prime lenses have a multitude of uses and every photographer should have at lea…" at bounding box center [773, 255] width 1478 height 54
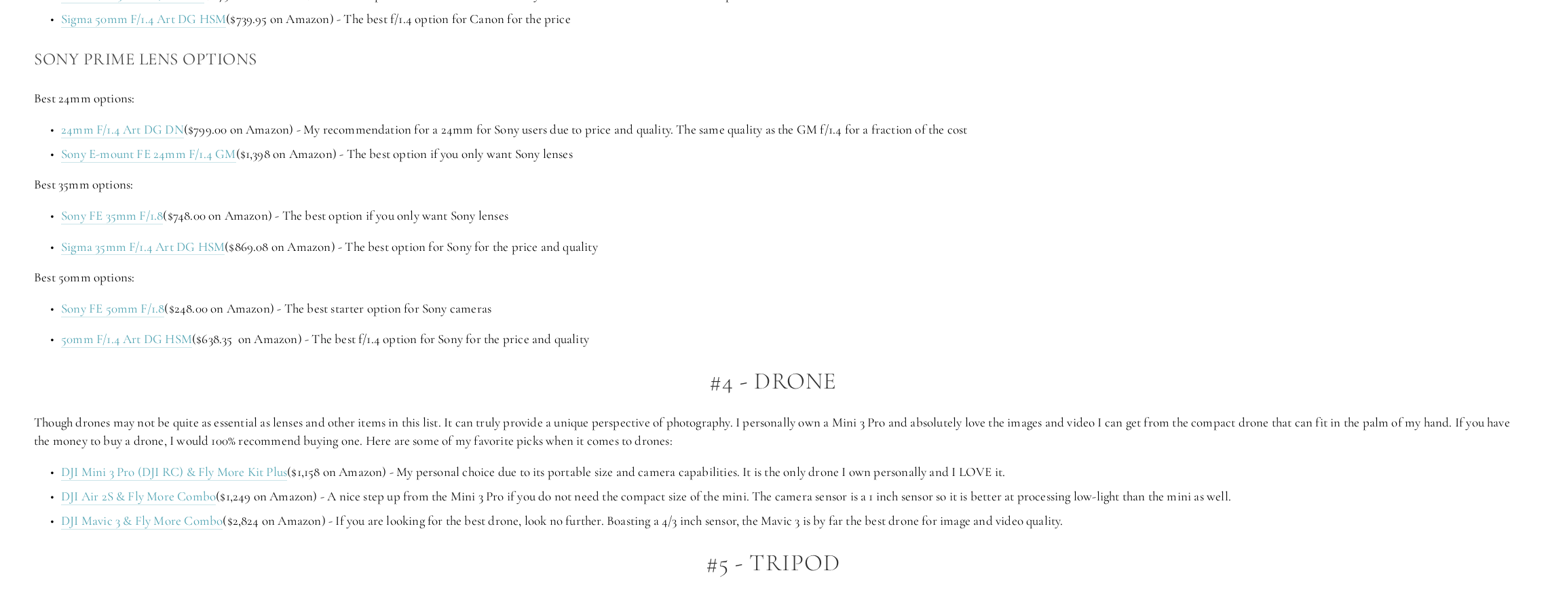
scroll to position [2579, 0]
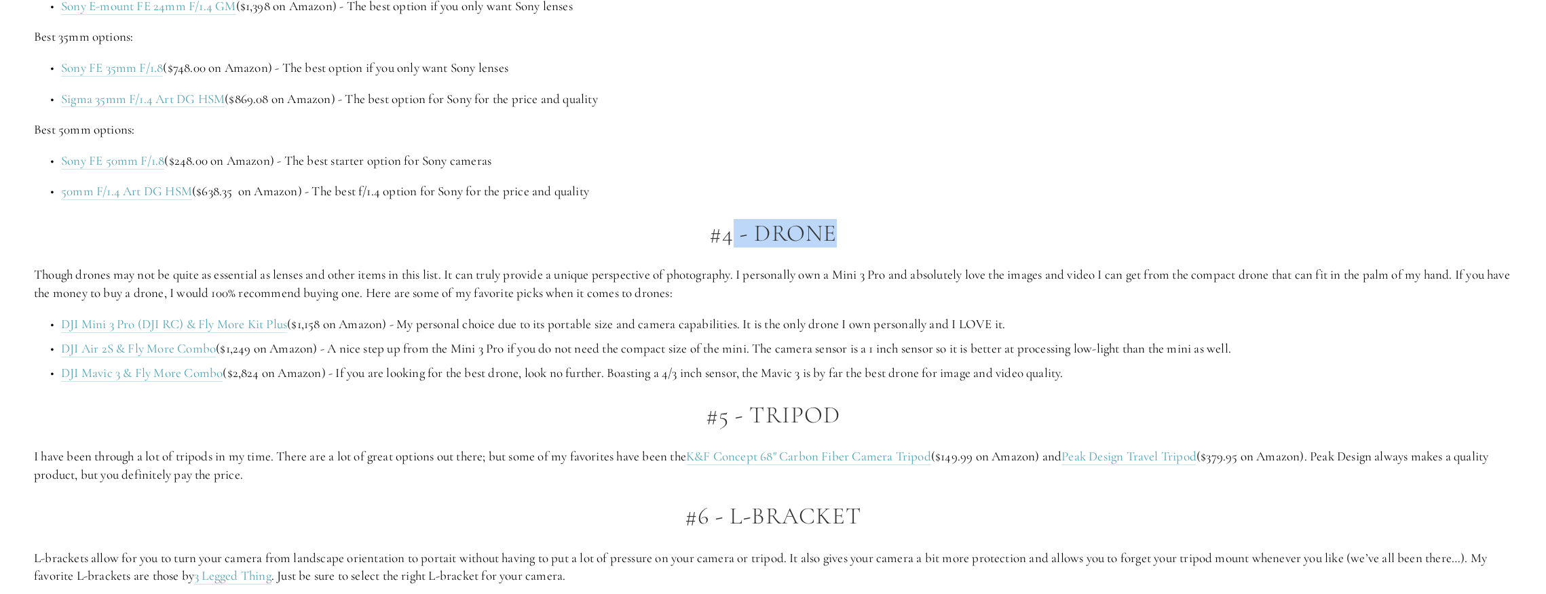
click at [715, 234] on h2 "#4 - Drone" at bounding box center [773, 234] width 1478 height 26
click at [381, 269] on p "Though drones may not be quite as essential as lenses and other items in this l…" at bounding box center [773, 284] width 1478 height 36
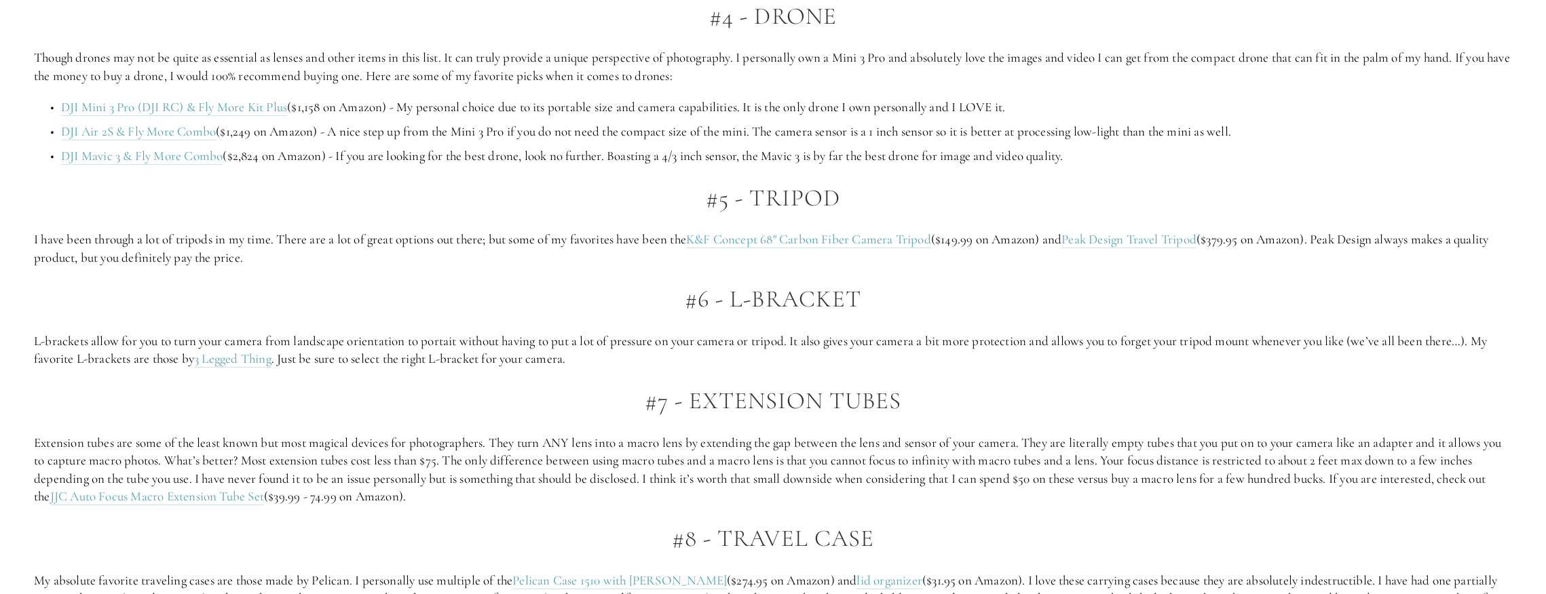
scroll to position [2850, 0]
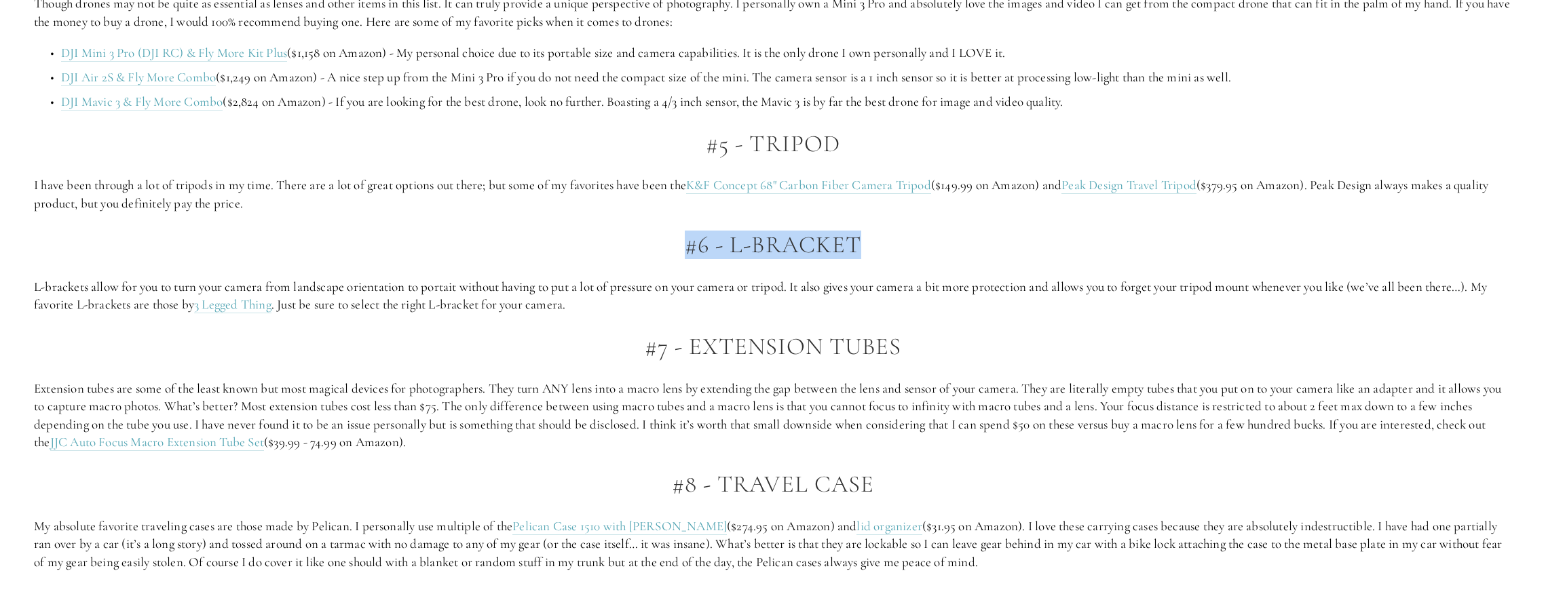
click at [897, 242] on h2 "#6 - L-Bracket" at bounding box center [773, 245] width 1478 height 26
click at [909, 242] on h2 "#6 - L-Bracket" at bounding box center [773, 245] width 1478 height 26
click at [624, 240] on h2 "#6 - L-Bracket" at bounding box center [773, 245] width 1478 height 26
click at [619, 240] on h2 "#6 - L-Bracket" at bounding box center [773, 245] width 1478 height 26
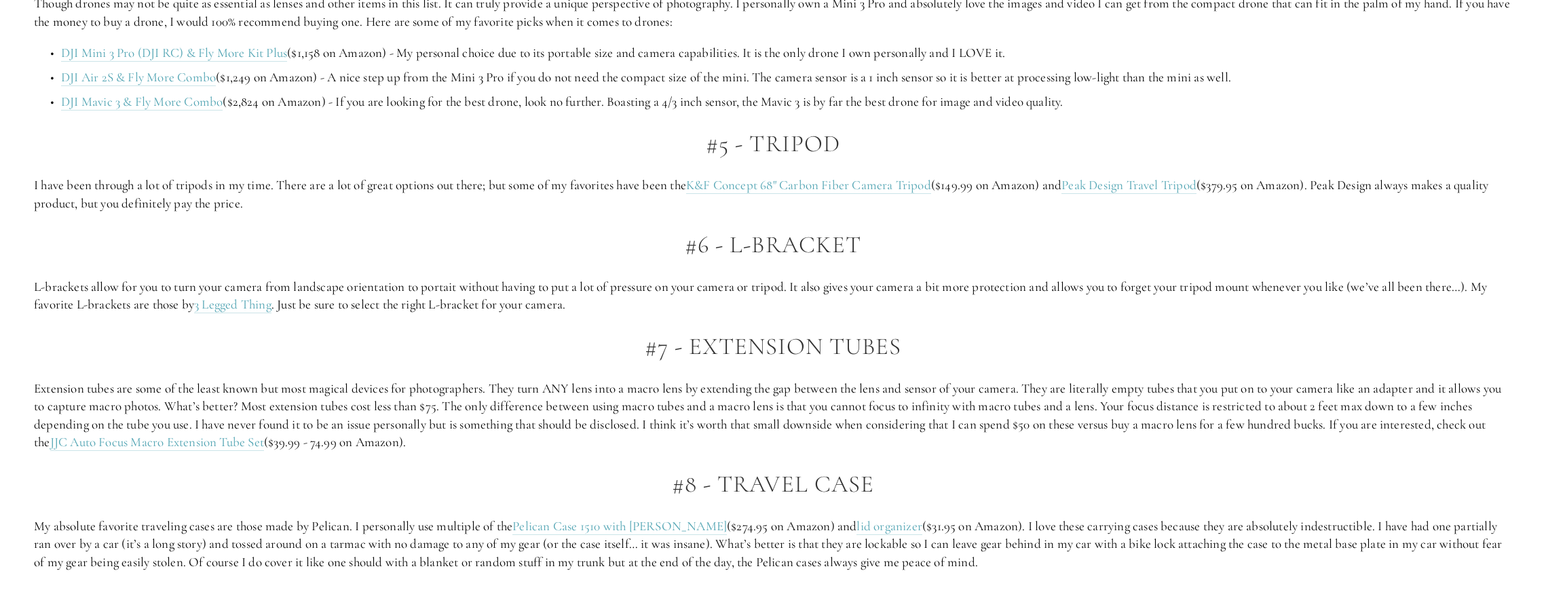
click at [605, 295] on p "L-brackets allow for you to turn your camera from landscape orientation to port…" at bounding box center [773, 296] width 1478 height 36
click at [347, 292] on p "L-brackets allow for you to turn your camera from landscape orientation to port…" at bounding box center [773, 296] width 1478 height 36
click at [330, 292] on p "L-brackets allow for you to turn your camera from landscape orientation to port…" at bounding box center [773, 296] width 1478 height 36
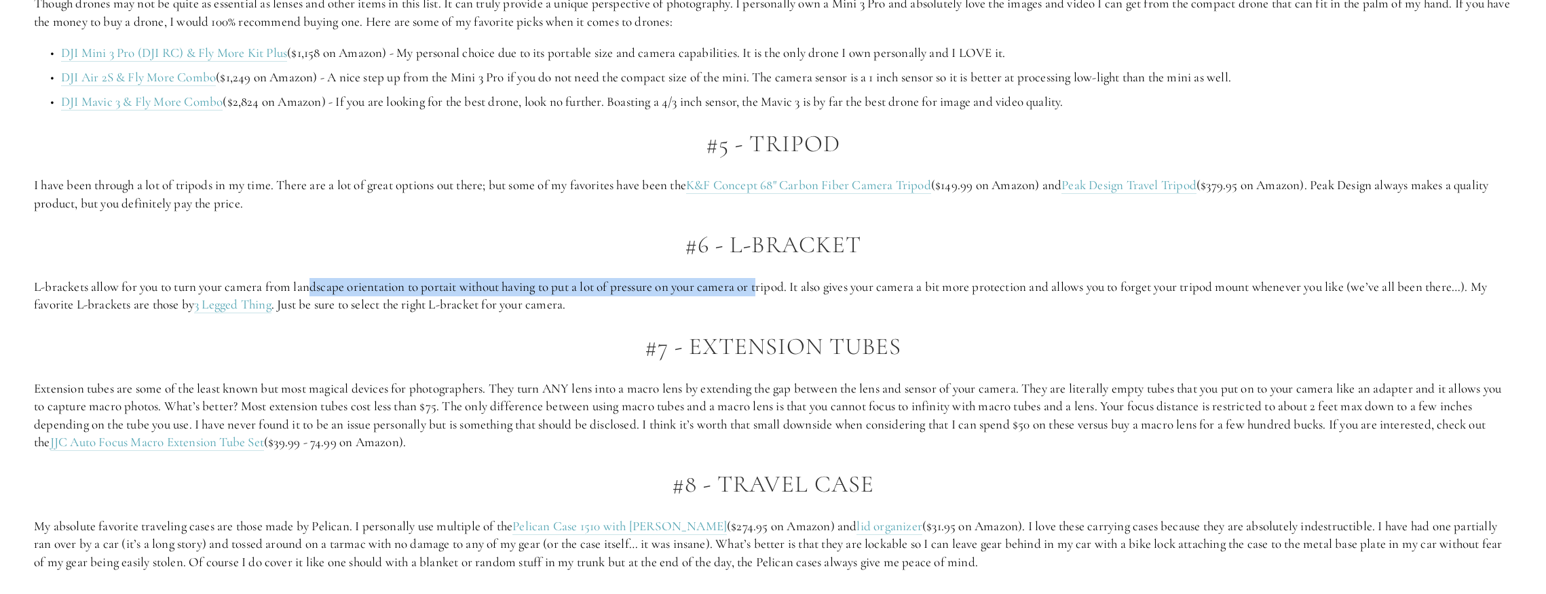
click at [770, 285] on p "L-brackets allow for you to turn your camera from landscape orientation to port…" at bounding box center [773, 296] width 1478 height 36
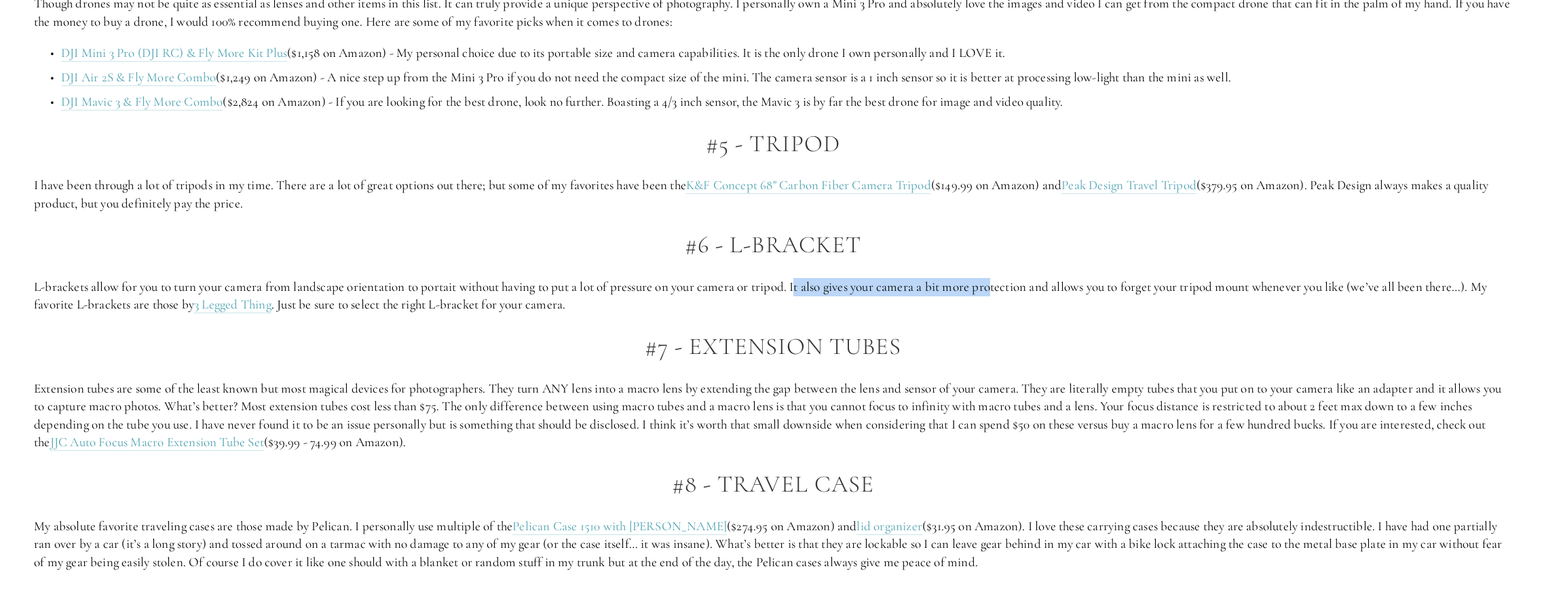
click at [1017, 285] on p "L-brackets allow for you to turn your camera from landscape orientation to port…" at bounding box center [773, 296] width 1478 height 36
click at [1012, 296] on p "L-brackets allow for you to turn your camera from landscape orientation to port…" at bounding box center [773, 296] width 1478 height 36
click at [734, 244] on h2 "#6 - L-Bracket" at bounding box center [773, 245] width 1478 height 26
copy h2 "L-Bracket"
click at [714, 335] on h2 "#7 - Extension Tubes" at bounding box center [773, 347] width 1478 height 26
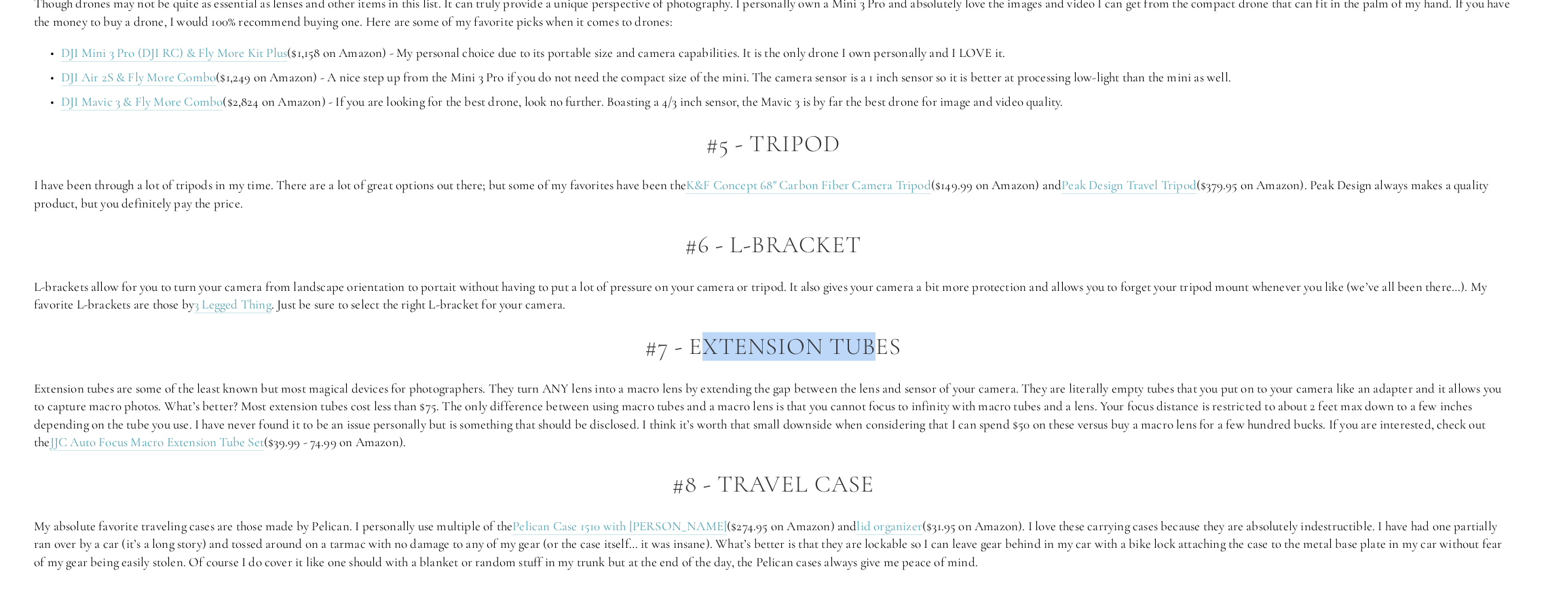
click at [890, 352] on h2 "#7 - Extension Tubes" at bounding box center [773, 347] width 1478 height 26
click at [900, 352] on h2 "#7 - Extension Tubes" at bounding box center [773, 347] width 1478 height 26
click at [1129, 297] on p "L-brackets allow for you to turn your camera from landscape orientation to port…" at bounding box center [773, 296] width 1478 height 36
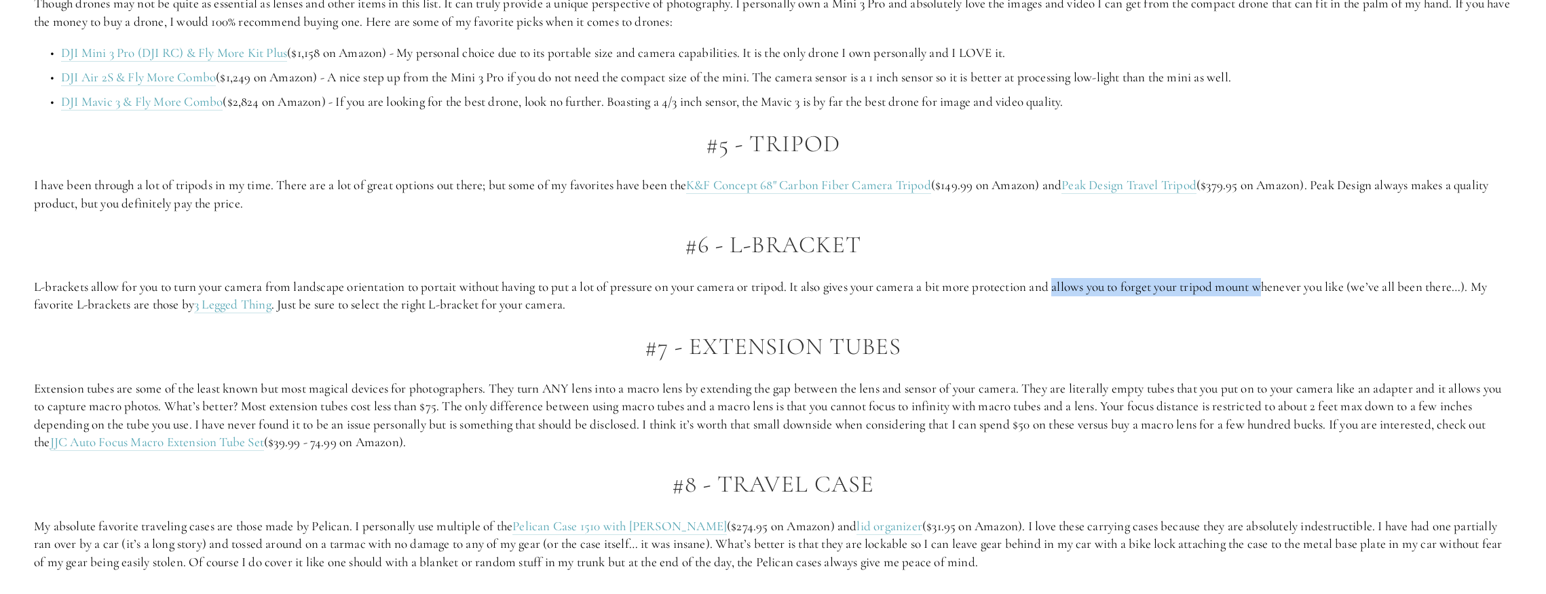
click at [1274, 285] on p "L-brackets allow for you to turn your camera from landscape orientation to port…" at bounding box center [773, 296] width 1478 height 36
click at [1274, 282] on p "L-brackets allow for you to turn your camera from landscape orientation to port…" at bounding box center [773, 296] width 1478 height 36
click at [1274, 298] on p "L-brackets allow for you to turn your camera from landscape orientation to port…" at bounding box center [773, 296] width 1478 height 36
click at [1243, 290] on p "L-brackets allow for you to turn your camera from landscape orientation to port…" at bounding box center [773, 296] width 1478 height 36
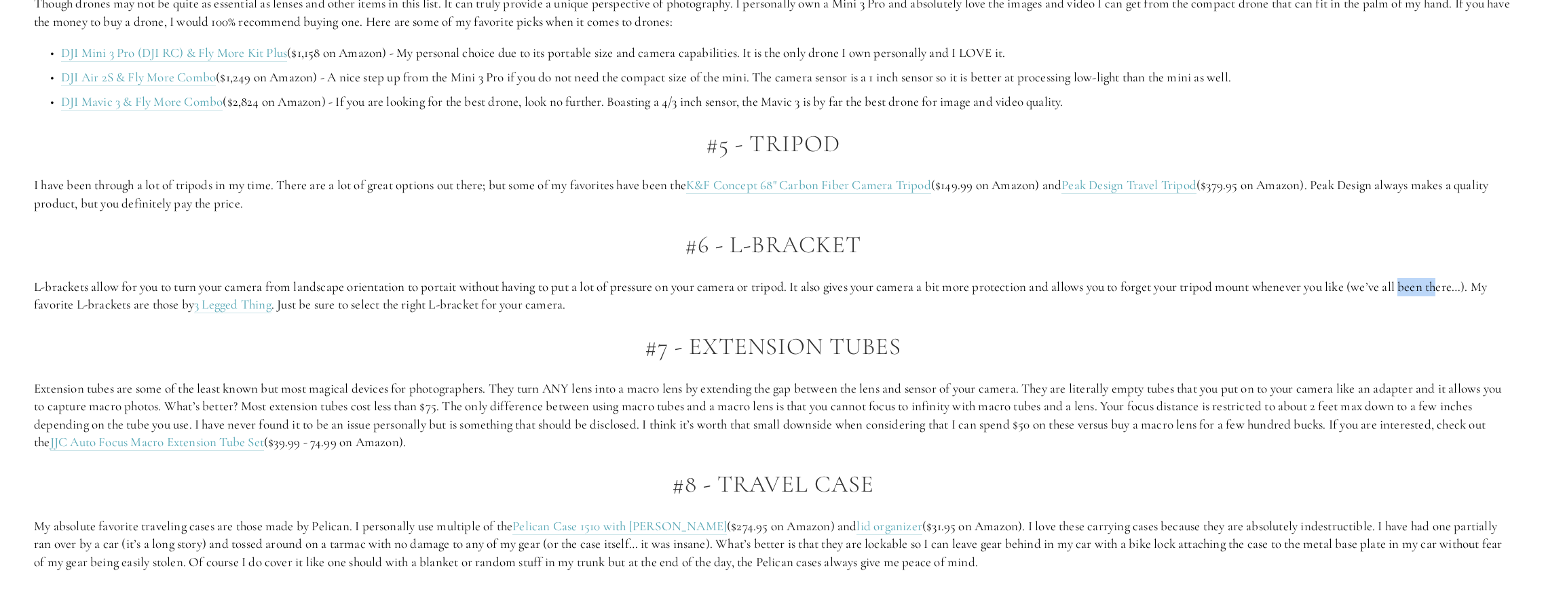
click at [1274, 288] on p "L-brackets allow for you to turn your camera from landscape orientation to port…" at bounding box center [773, 296] width 1478 height 36
click at [122, 307] on p "L-brackets allow for you to turn your camera from landscape orientation to port…" at bounding box center [773, 296] width 1478 height 36
click at [480, 299] on p "L-brackets allow for you to turn your camera from landscape orientation to port…" at bounding box center [773, 296] width 1478 height 36
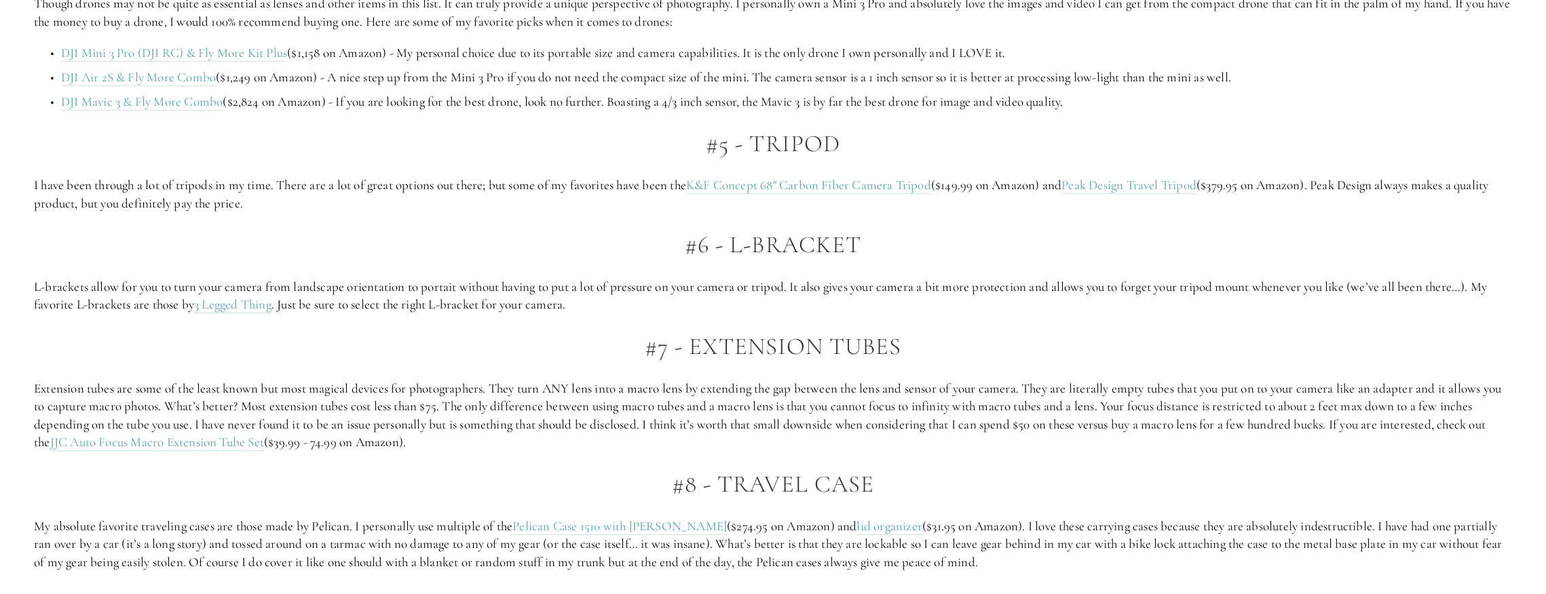
click at [520, 299] on p "L-brackets allow for you to turn your camera from landscape orientation to port…" at bounding box center [773, 296] width 1478 height 36
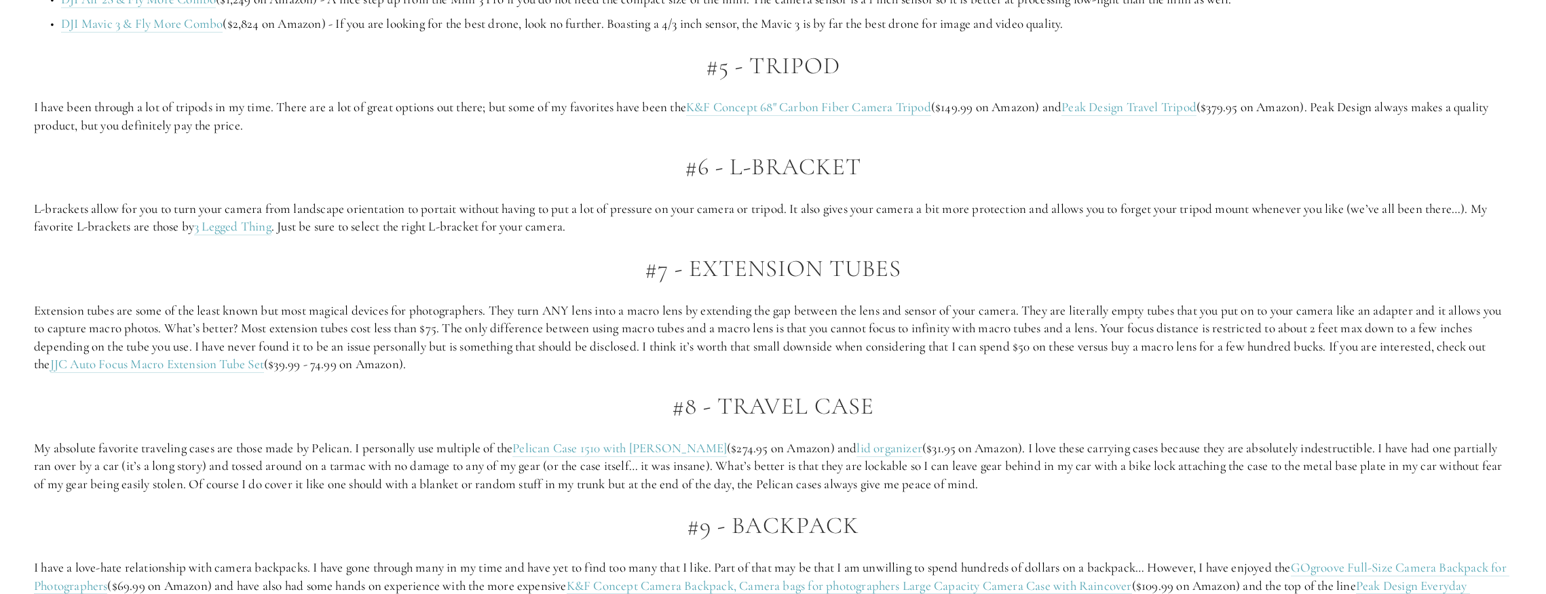
scroll to position [3031, 0]
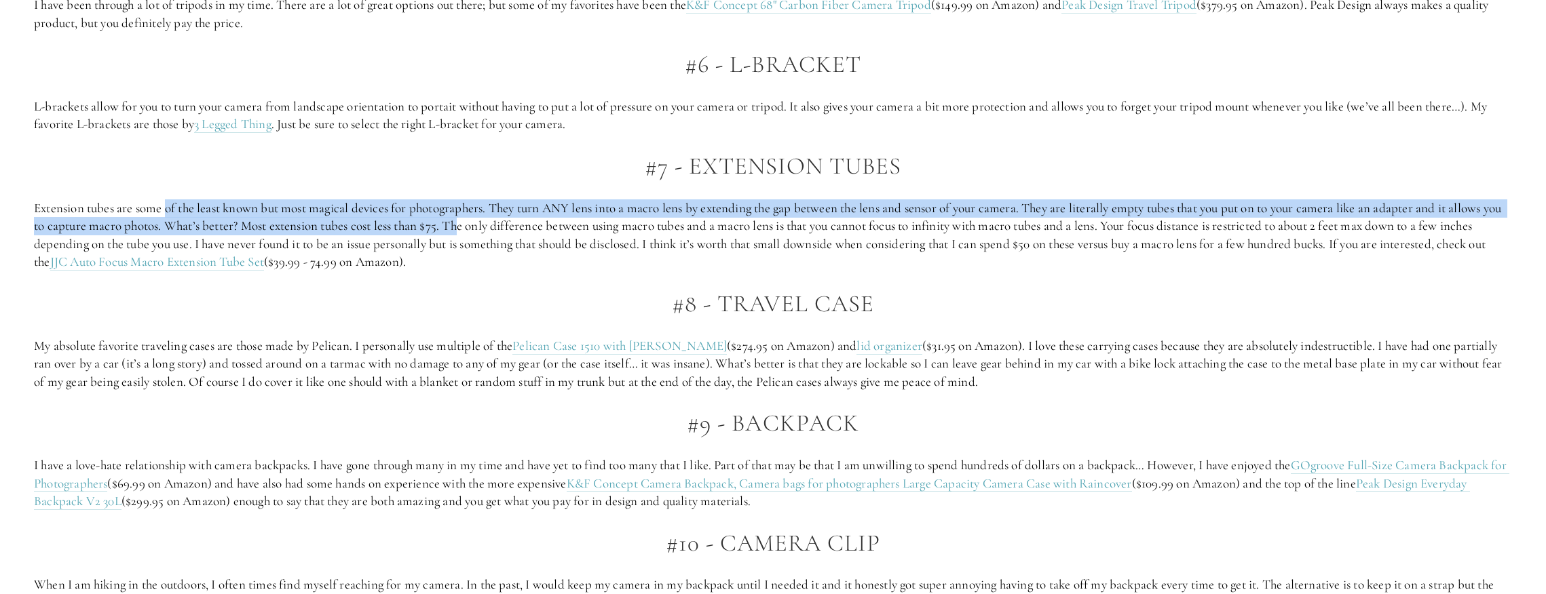
click at [485, 219] on p "Extension tubes are some of the least known but most magical devices for photog…" at bounding box center [773, 236] width 1478 height 72
click at [563, 216] on p "Extension tubes are some of the least known but most magical devices for photog…" at bounding box center [773, 236] width 1478 height 72
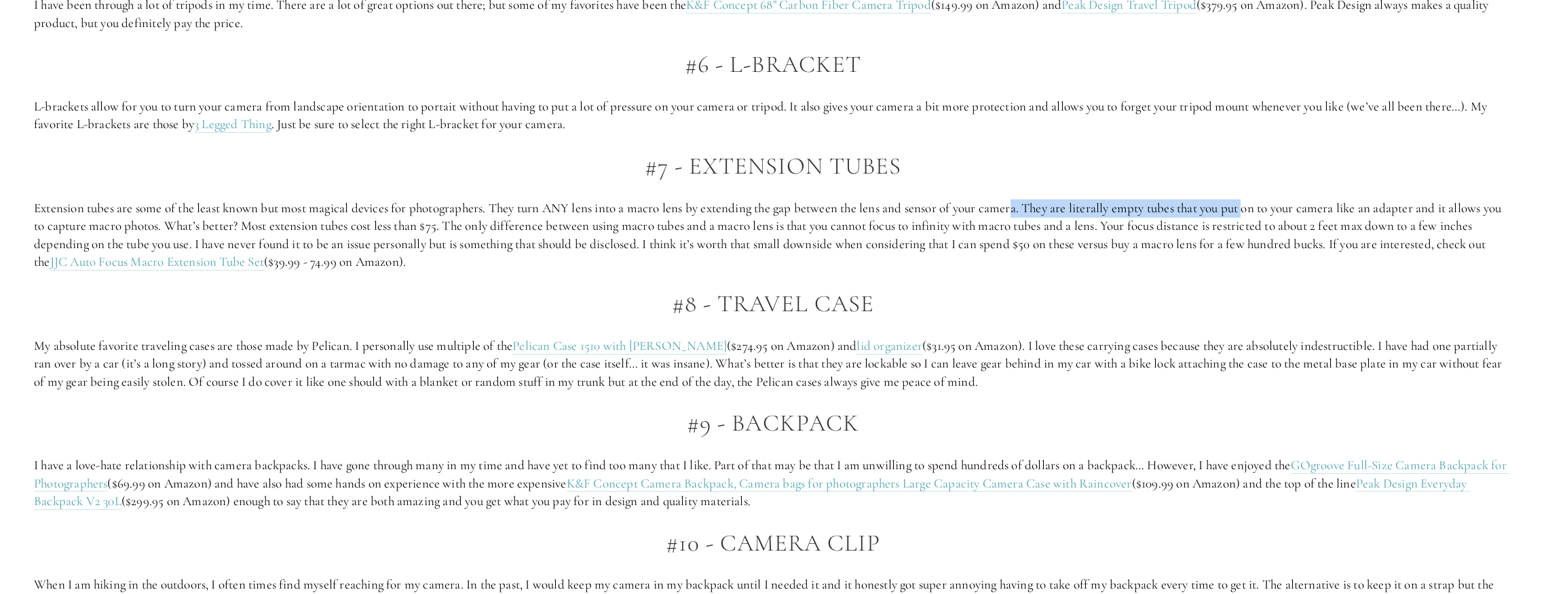
click at [710, 301] on h2 "#8 - Travel Case" at bounding box center [773, 304] width 1478 height 26
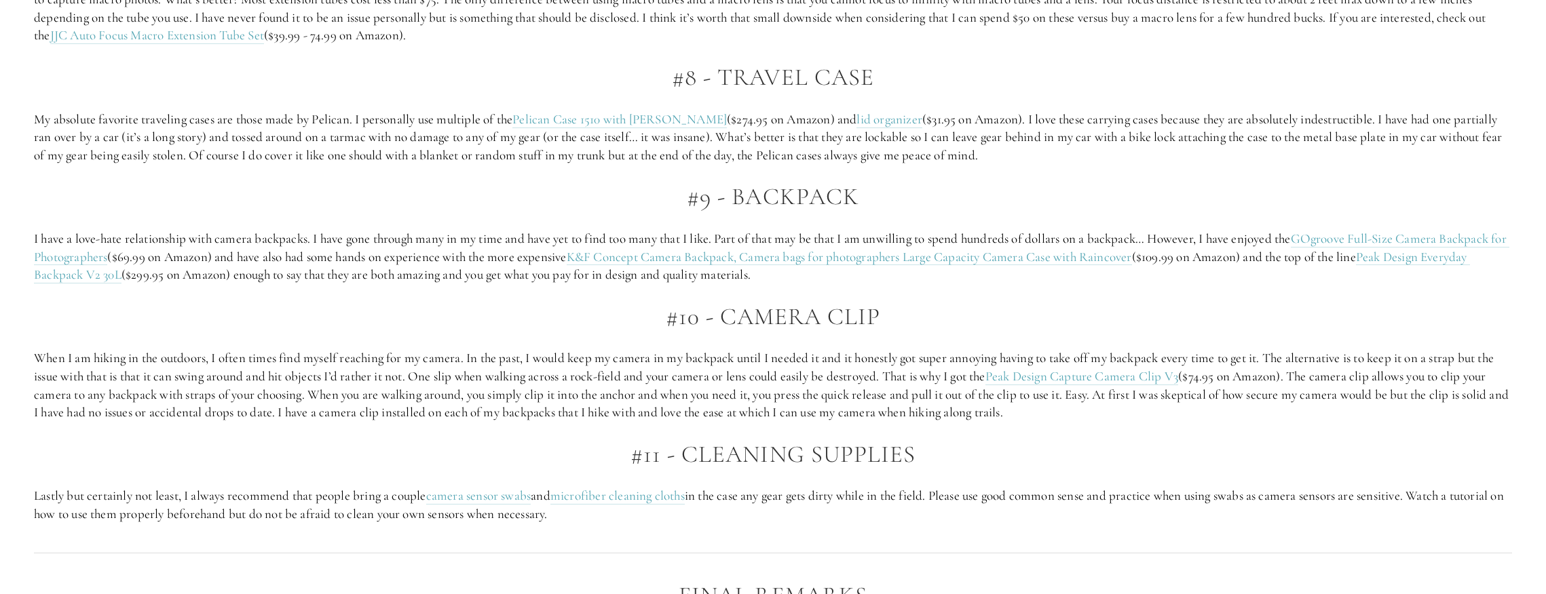
scroll to position [3438, 0]
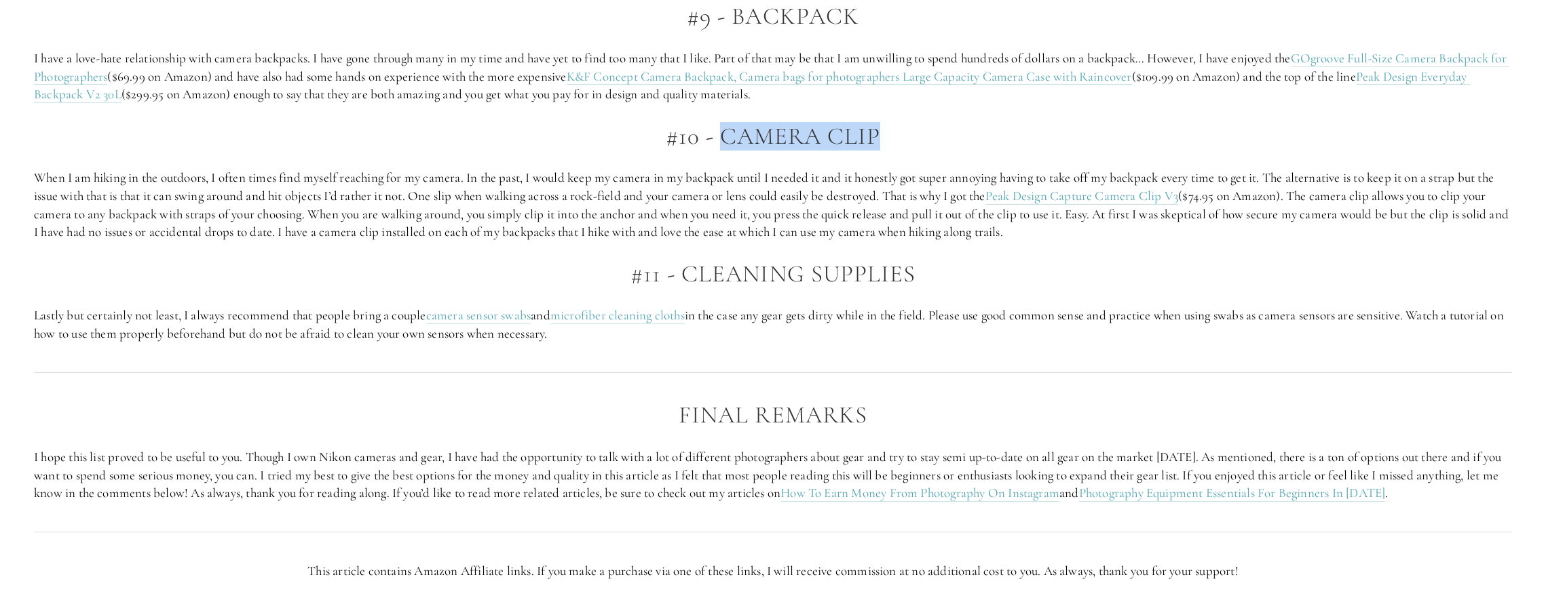
click at [721, 140] on h2 "#10 - Camera clip" at bounding box center [773, 137] width 1478 height 26
click at [721, 172] on p "When I am hiking in the outdoors, I often times find myself reaching for my cam…" at bounding box center [773, 205] width 1478 height 72
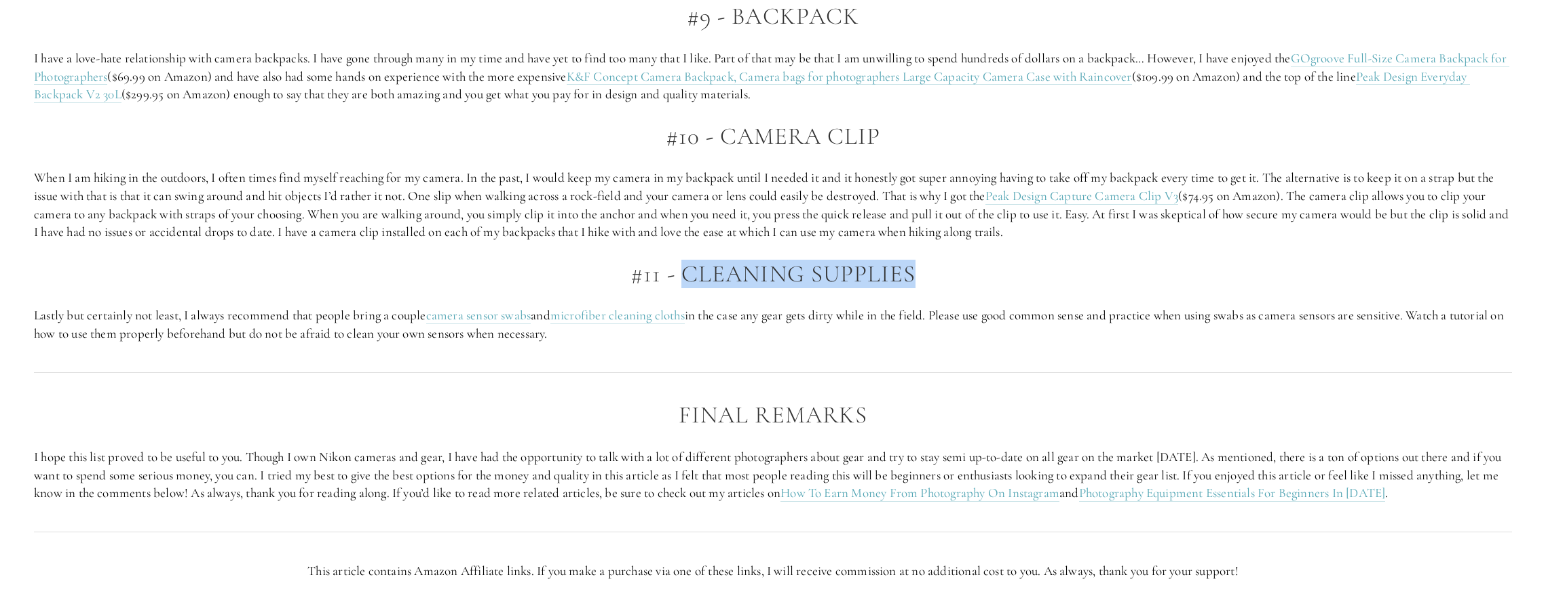
click at [982, 271] on h2 "#11 - Cleaning Supplies" at bounding box center [773, 274] width 1478 height 26
click at [1004, 271] on h2 "#11 - Cleaning Supplies" at bounding box center [773, 274] width 1478 height 26
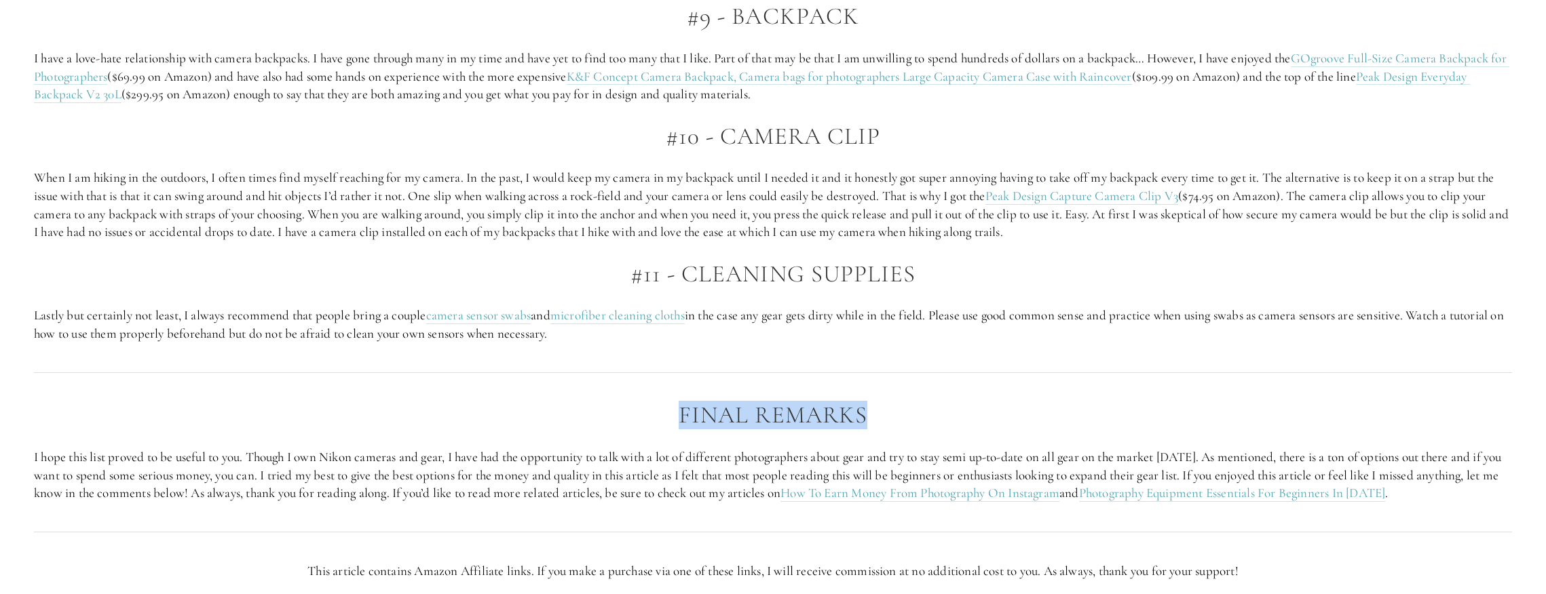
click at [901, 415] on h2 "Final Remarks" at bounding box center [773, 415] width 1478 height 26
click at [776, 320] on p "Lastly but certainly not least, I always recommend that people bring a couple c…" at bounding box center [773, 325] width 1478 height 36
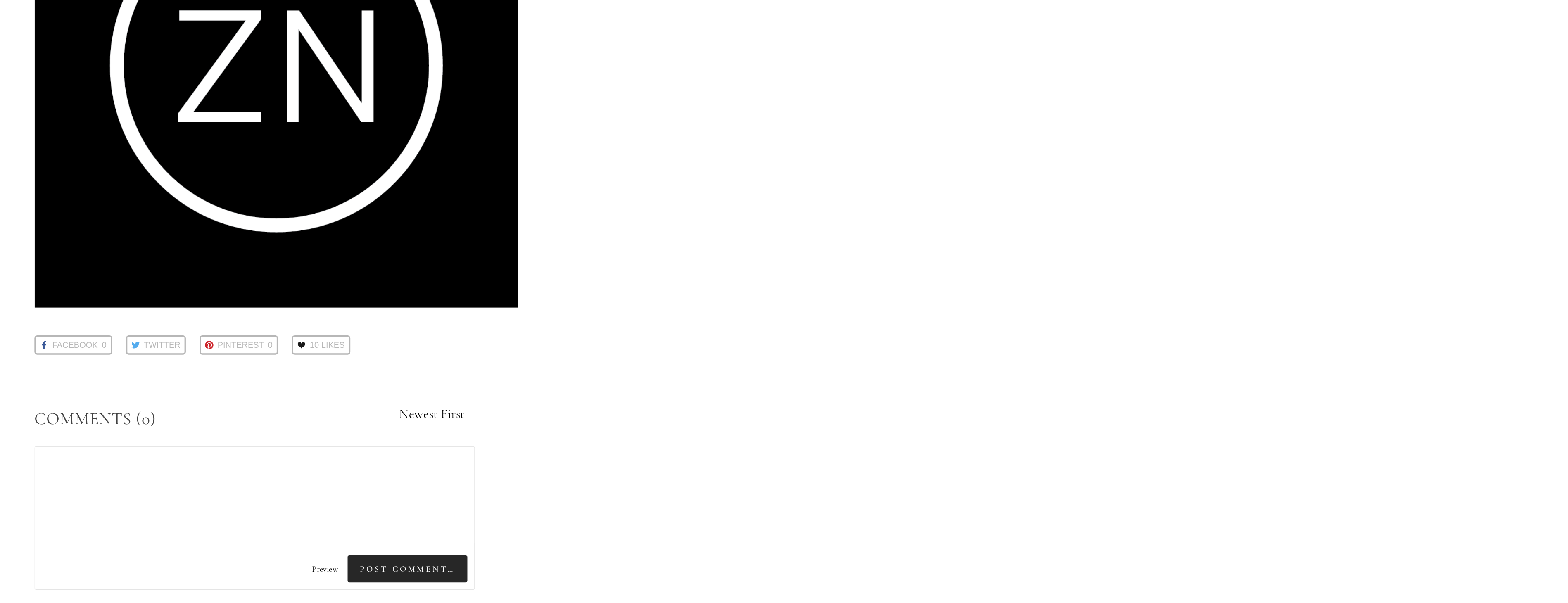
scroll to position [2474, 0]
